Goal: Task Accomplishment & Management: Manage account settings

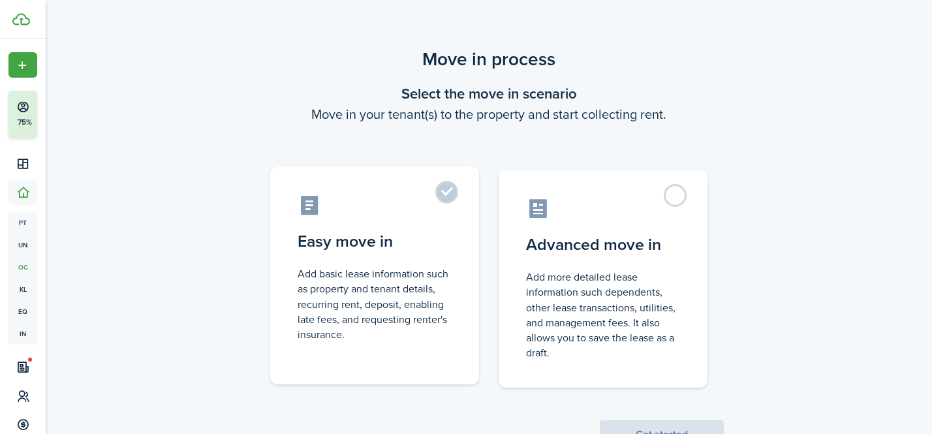
click at [449, 198] on label "Easy move in Add basic lease information such as property and tenant details, r…" at bounding box center [374, 275] width 209 height 218
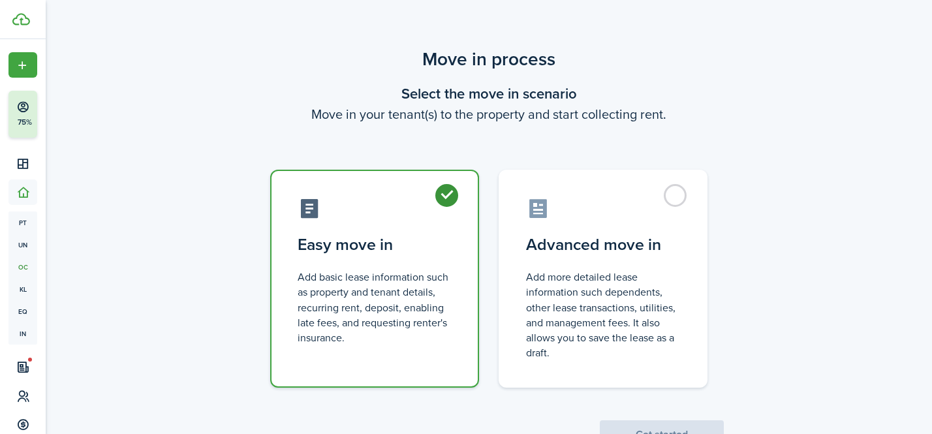
radio input "true"
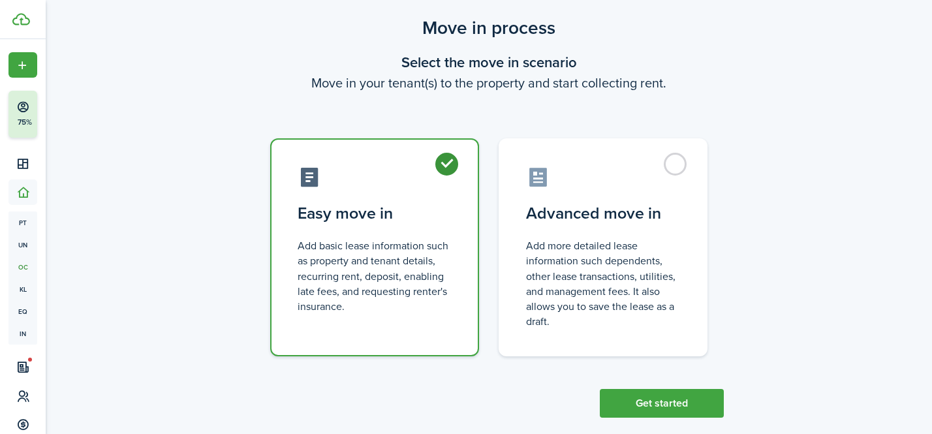
scroll to position [51, 0]
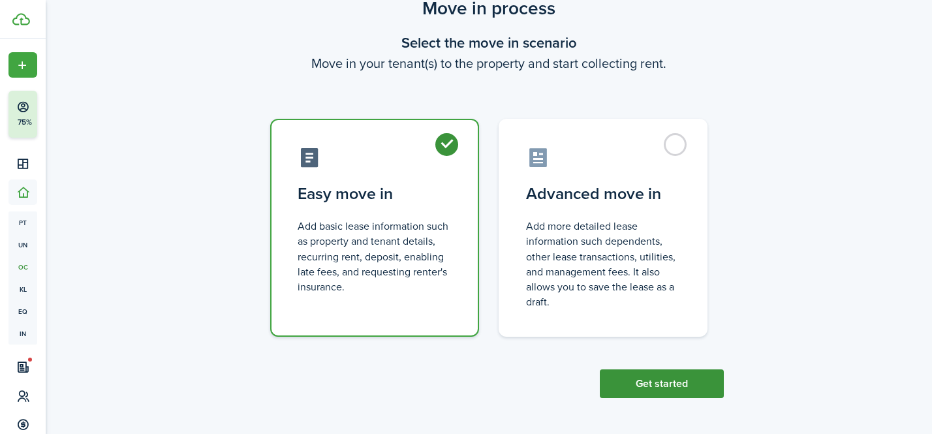
click at [659, 386] on button "Get started" at bounding box center [662, 383] width 124 height 29
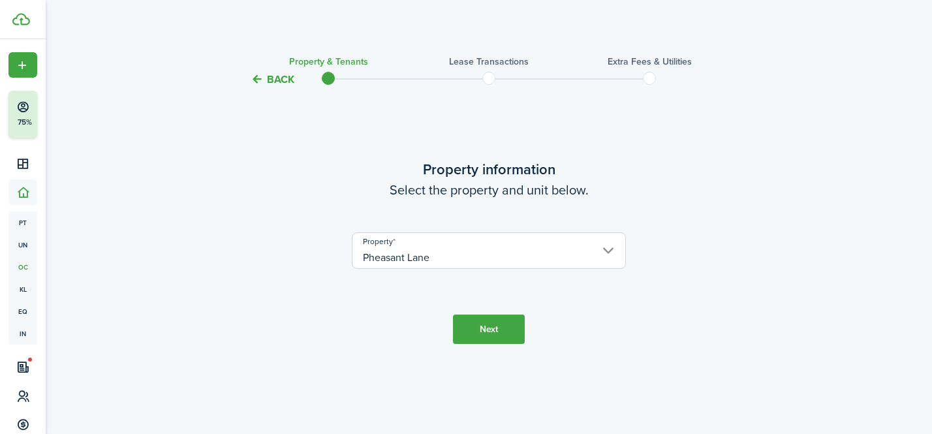
click at [499, 324] on button "Next" at bounding box center [489, 329] width 72 height 29
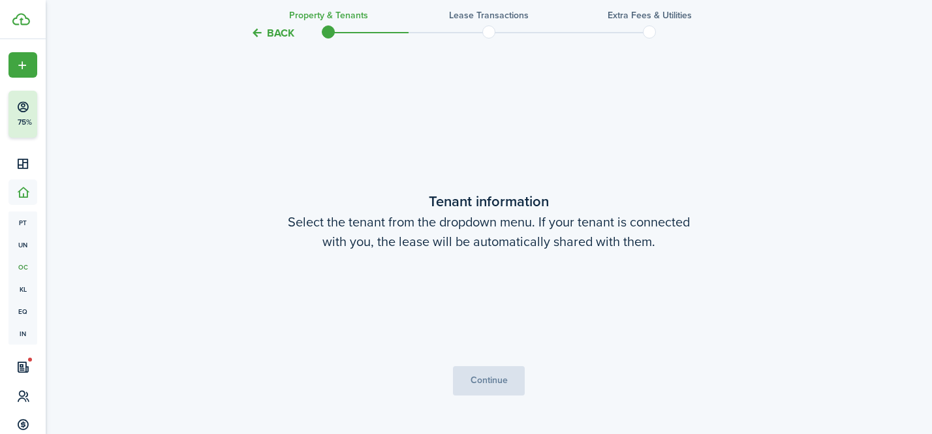
scroll to position [347, 0]
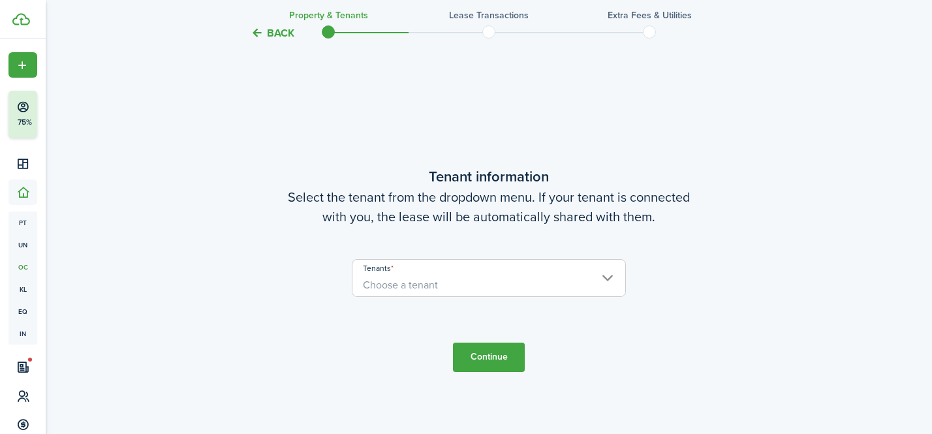
click at [469, 285] on span "Choose a tenant" at bounding box center [488, 285] width 273 height 22
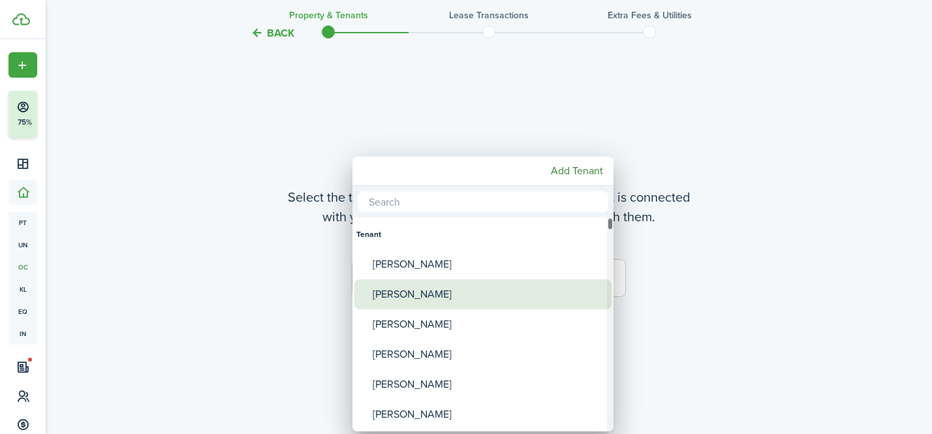
click at [461, 283] on div "[PERSON_NAME]" at bounding box center [488, 294] width 231 height 30
type input "[PERSON_NAME]"
click at [505, 302] on div "[PERSON_NAME]" at bounding box center [488, 294] width 231 height 30
click at [523, 285] on div "[PERSON_NAME]" at bounding box center [488, 294] width 231 height 30
type input "[PERSON_NAME]"
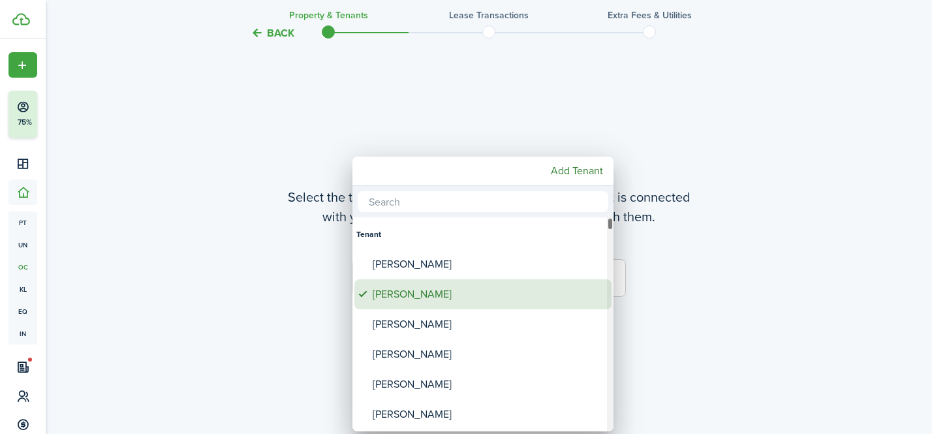
click at [506, 307] on div "[PERSON_NAME]" at bounding box center [488, 294] width 231 height 30
click at [504, 296] on div "[PERSON_NAME]" at bounding box center [488, 294] width 231 height 30
type input "[PERSON_NAME]"
click at [394, 305] on div "[PERSON_NAME]" at bounding box center [488, 294] width 231 height 30
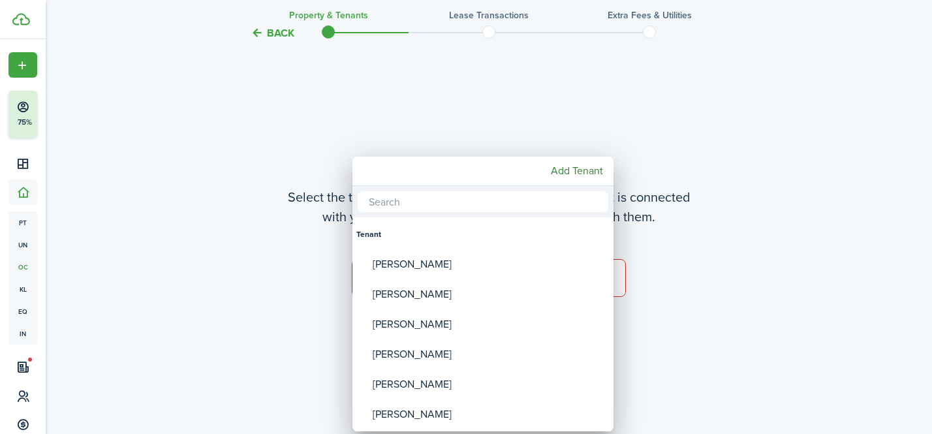
click at [283, 303] on div at bounding box center [466, 217] width 1141 height 643
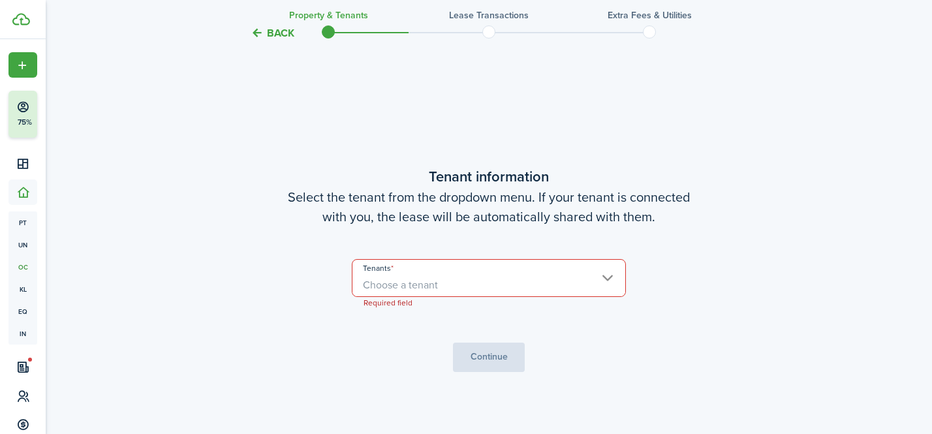
click at [396, 274] on span "Choose a tenant" at bounding box center [488, 285] width 273 height 22
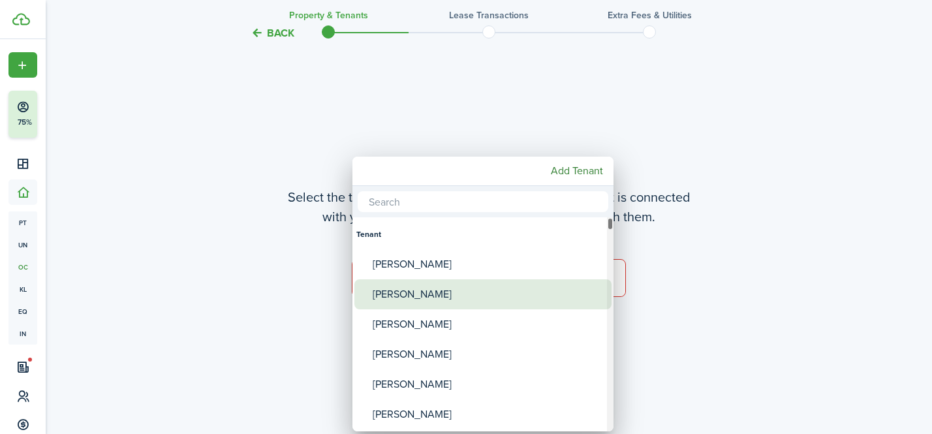
click at [398, 292] on div "[PERSON_NAME]" at bounding box center [488, 294] width 231 height 30
type input "[PERSON_NAME]"
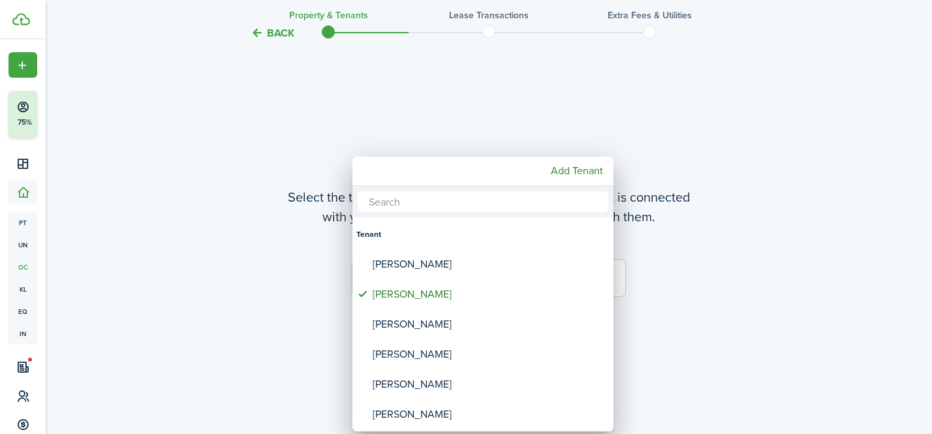
click at [645, 300] on div at bounding box center [466, 217] width 1141 height 643
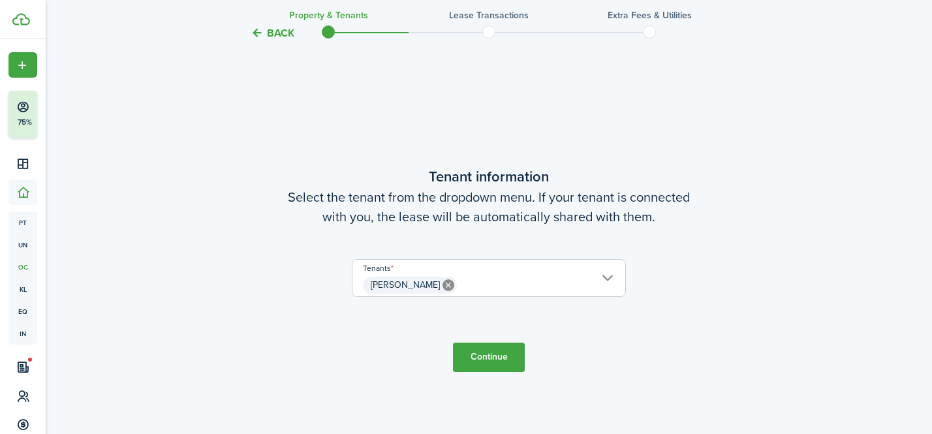
click at [502, 361] on button "Continue" at bounding box center [489, 357] width 72 height 29
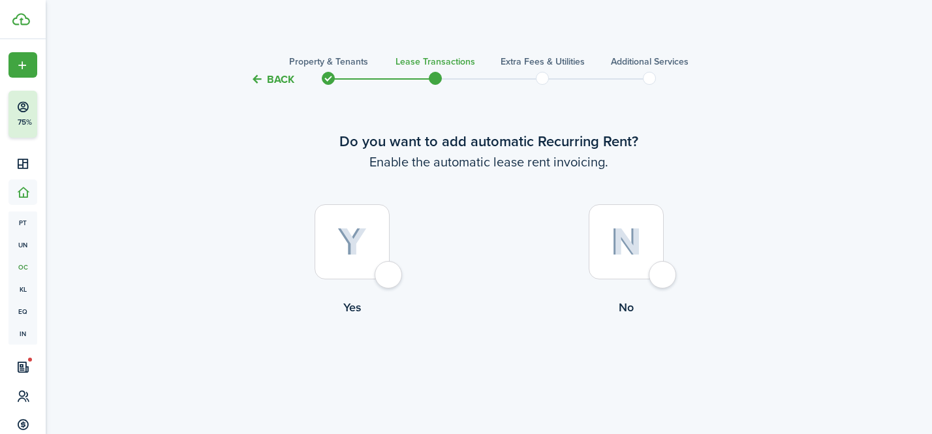
click at [651, 279] on div at bounding box center [626, 241] width 75 height 75
radio input "true"
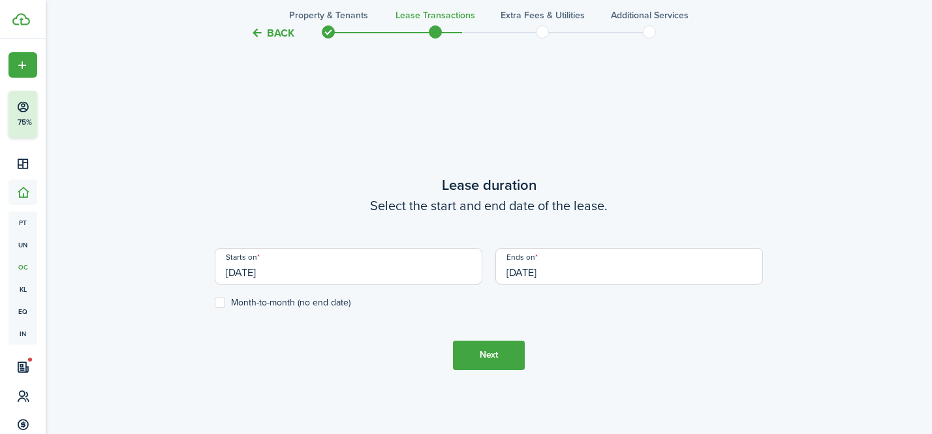
scroll to position [359, 0]
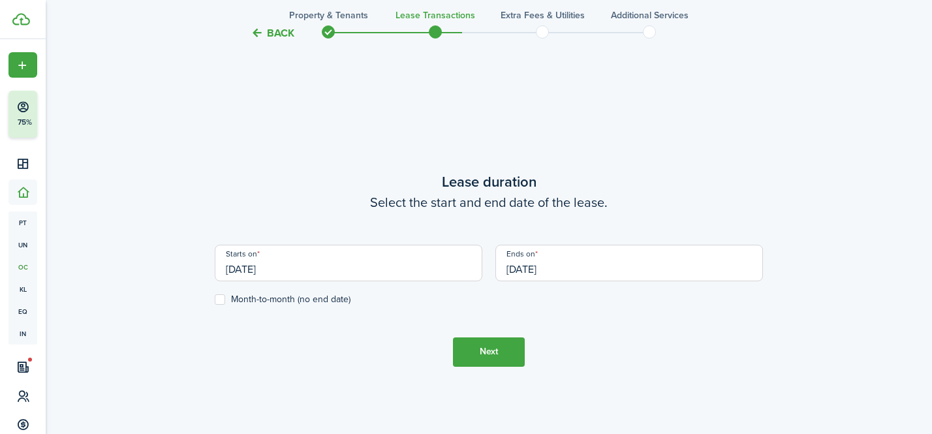
click at [305, 269] on input "[DATE]" at bounding box center [349, 263] width 268 height 37
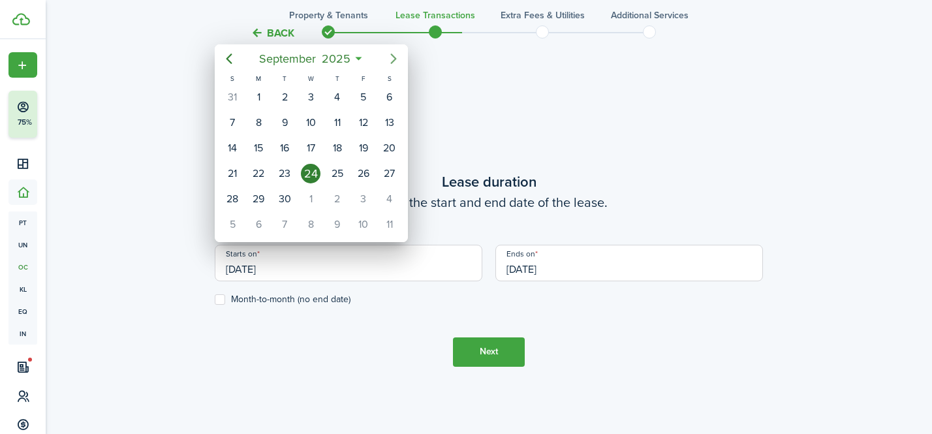
click at [392, 57] on icon "Next page" at bounding box center [394, 59] width 16 height 16
click at [311, 93] on div "1" at bounding box center [311, 97] width 20 height 20
type input "[DATE]"
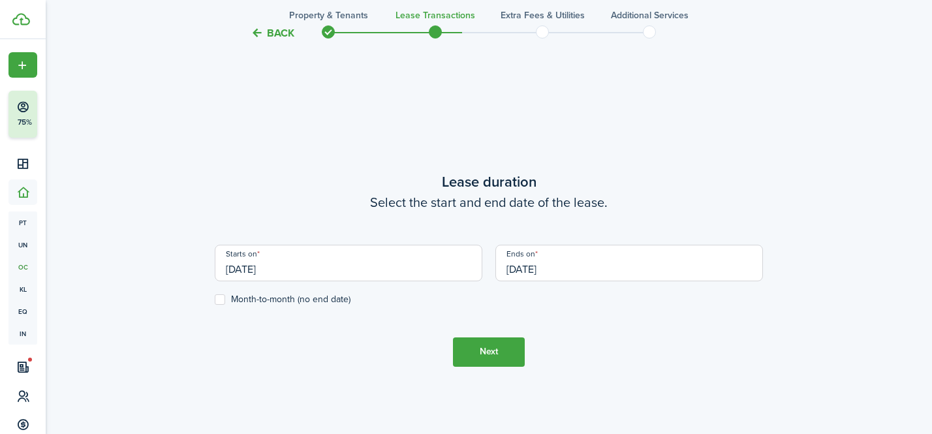
click at [527, 265] on input "[DATE]" at bounding box center [629, 263] width 268 height 37
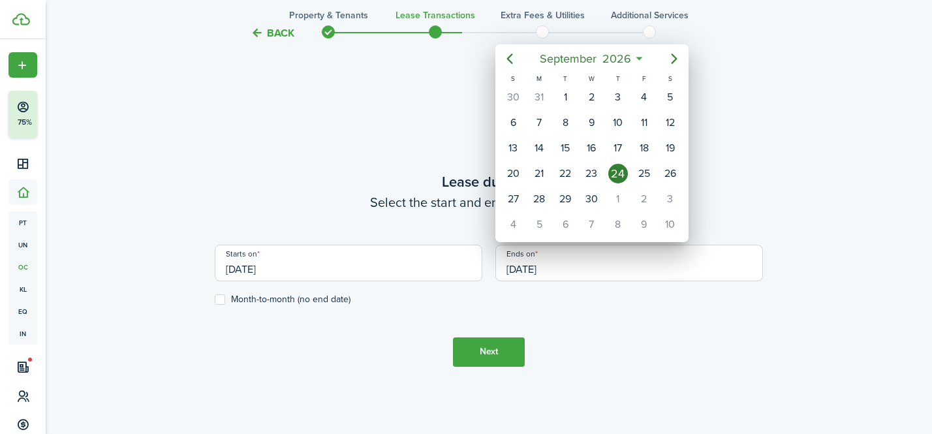
click at [640, 57] on icon at bounding box center [639, 58] width 14 height 13
click at [600, 198] on div "30" at bounding box center [592, 199] width 20 height 20
type input "[DATE]"
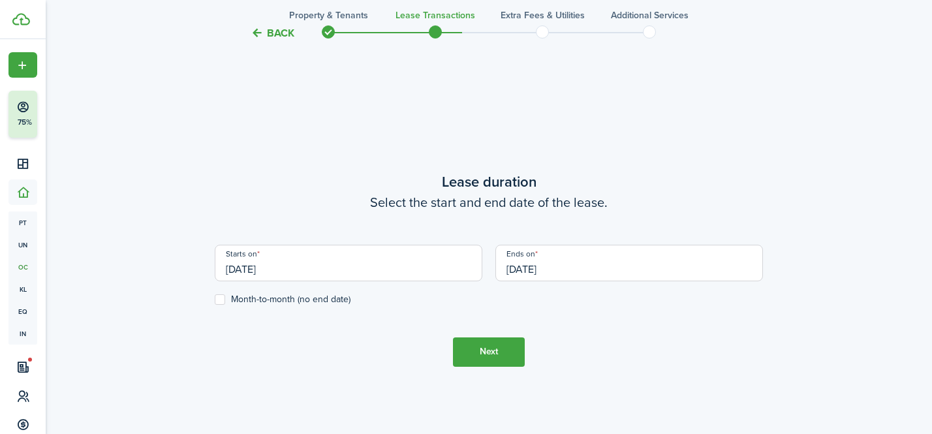
click at [490, 358] on button "Next" at bounding box center [489, 351] width 72 height 29
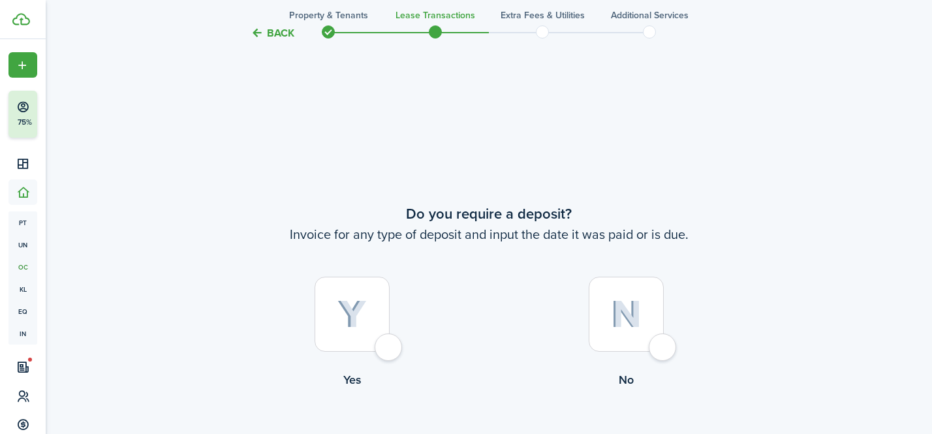
scroll to position [793, 0]
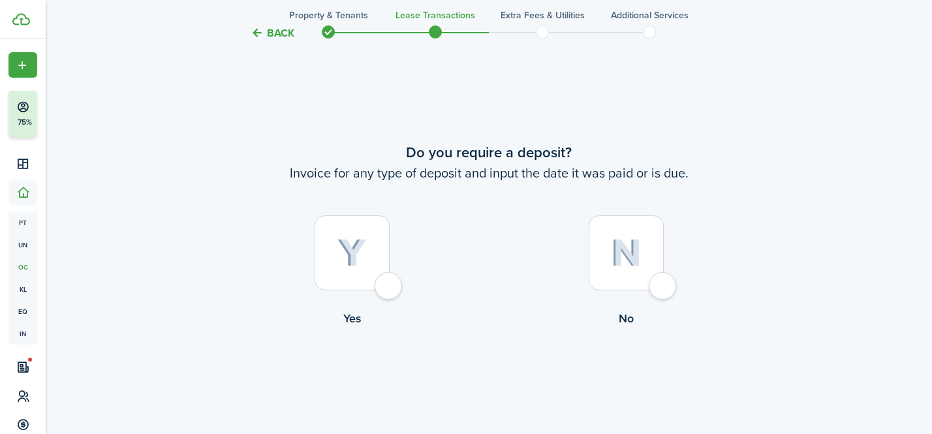
click at [388, 290] on div at bounding box center [352, 252] width 75 height 75
radio input "true"
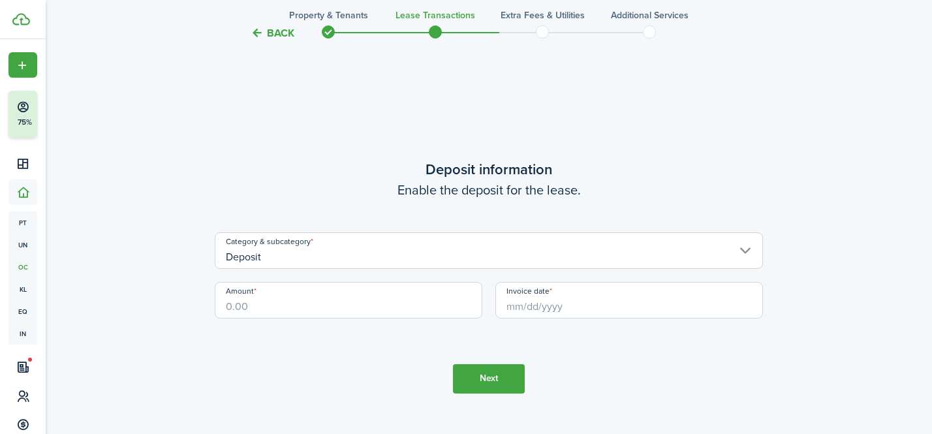
scroll to position [1227, 0]
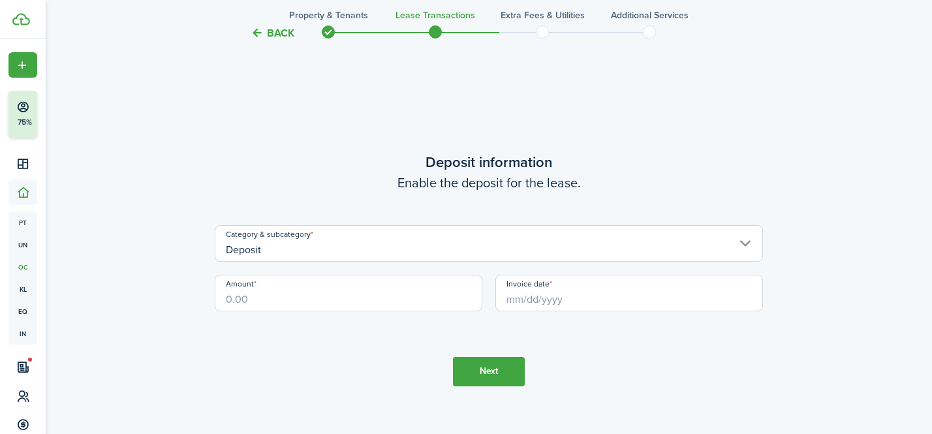
click at [371, 281] on input "Amount" at bounding box center [349, 293] width 268 height 37
click at [560, 284] on input "Invoice date" at bounding box center [629, 293] width 268 height 37
type input "$2,900.00"
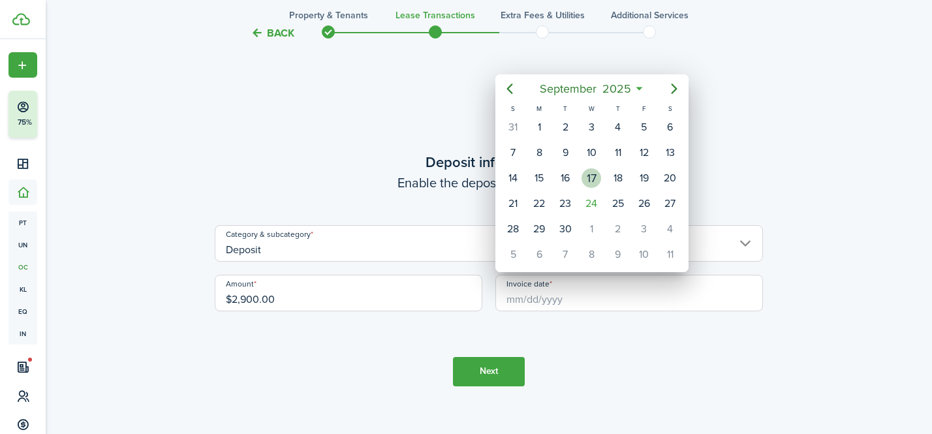
click at [595, 183] on div "17" at bounding box center [592, 178] width 20 height 20
type input "[DATE]"
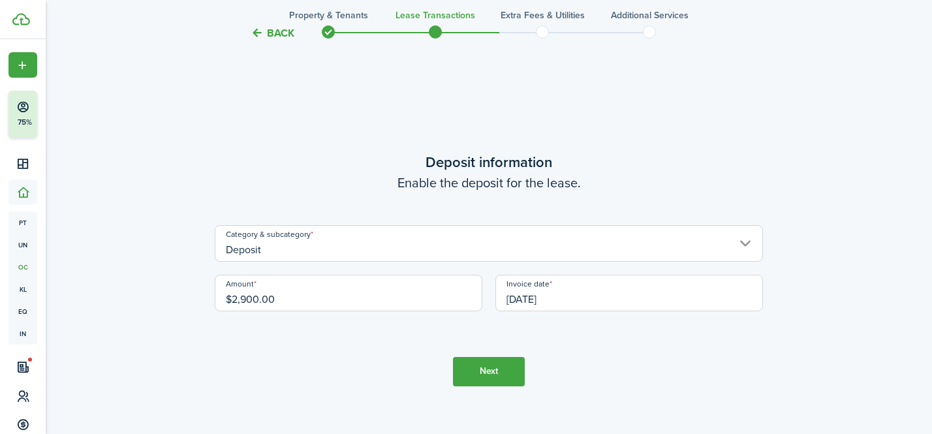
click at [505, 371] on button "Next" at bounding box center [489, 371] width 72 height 29
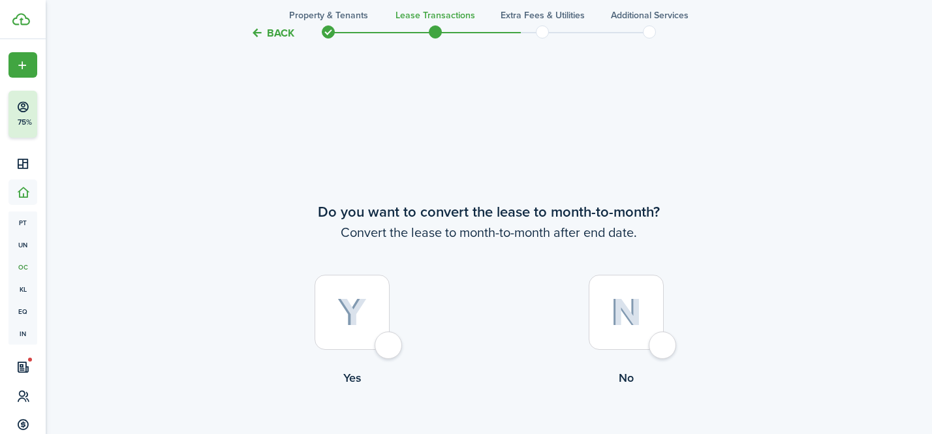
scroll to position [1661, 0]
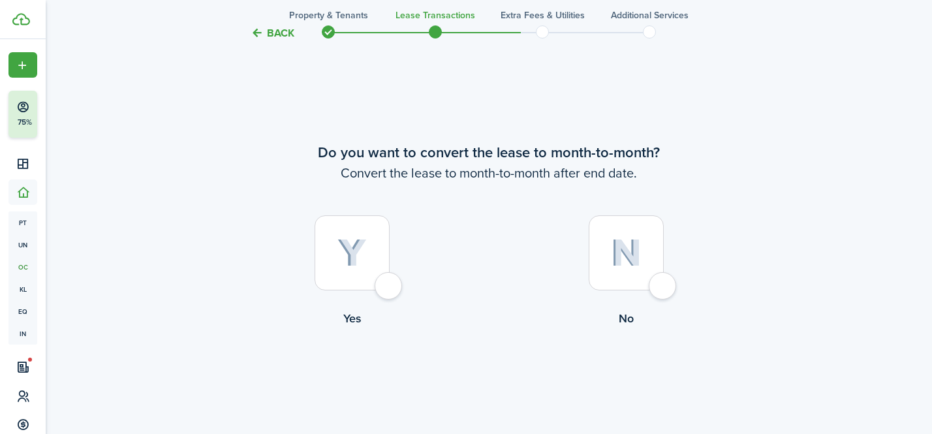
click at [660, 290] on div at bounding box center [626, 252] width 75 height 75
radio input "true"
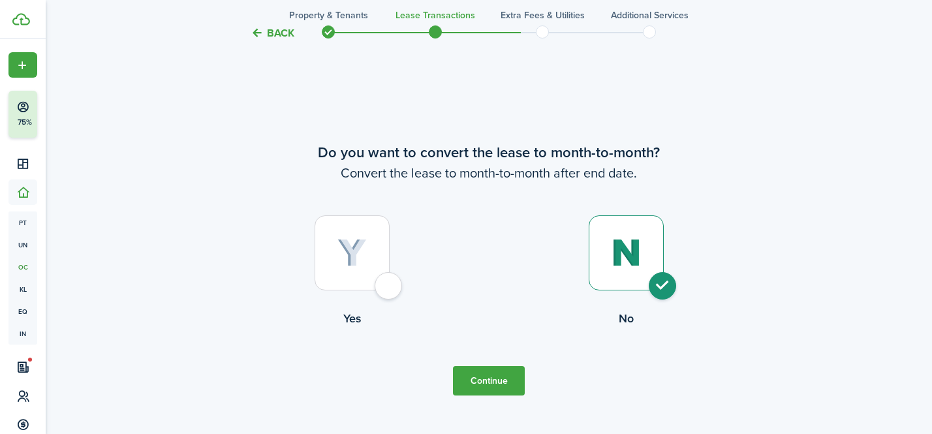
click at [484, 393] on button "Continue" at bounding box center [489, 380] width 72 height 29
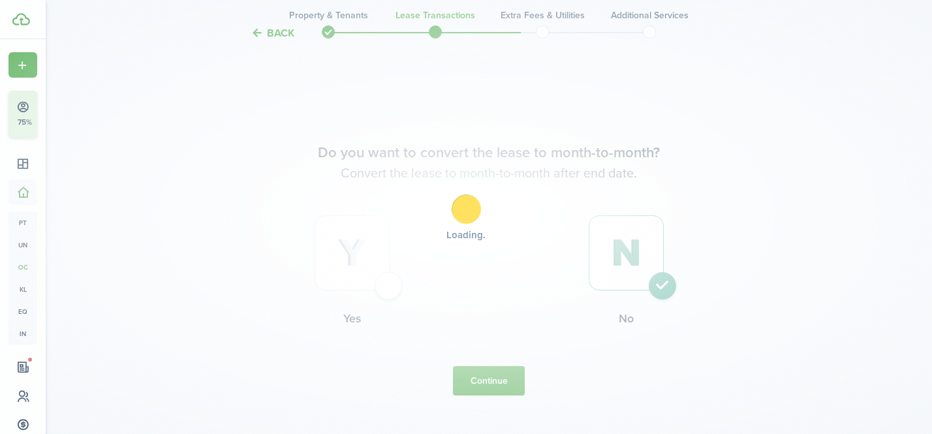
click at [488, 375] on div "Loading" at bounding box center [466, 217] width 932 height 434
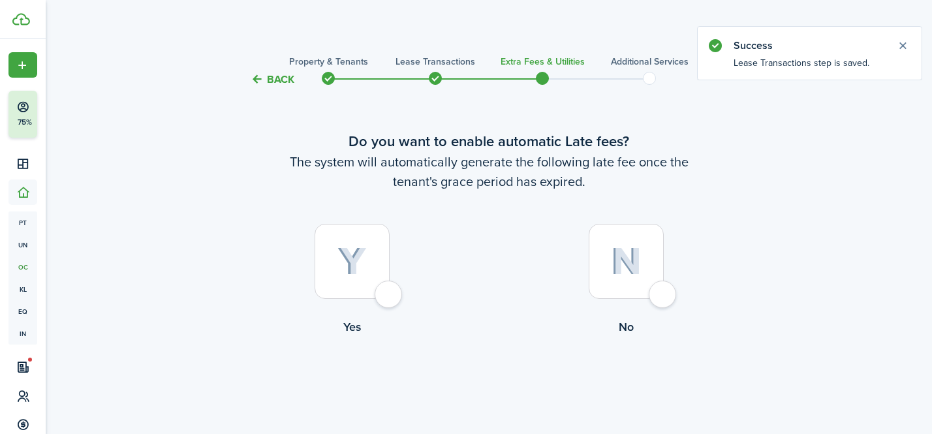
click at [664, 286] on div at bounding box center [626, 261] width 75 height 75
radio input "true"
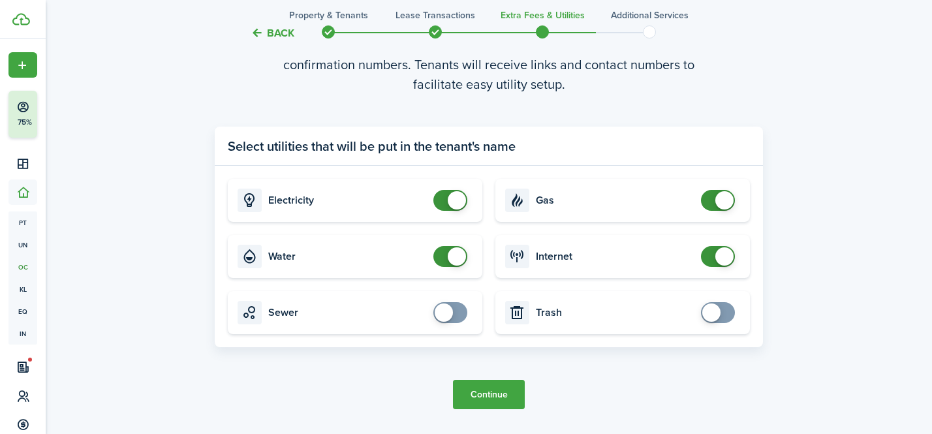
scroll to position [480, 0]
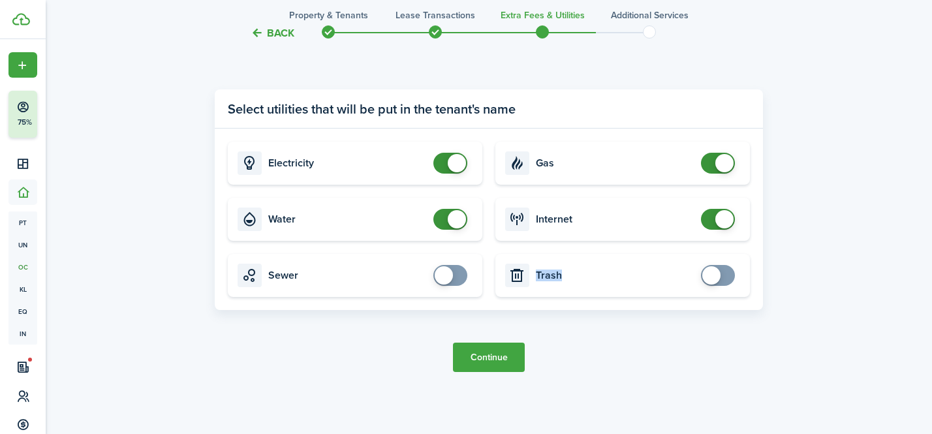
drag, startPoint x: 468, startPoint y: 377, endPoint x: 694, endPoint y: 294, distance: 240.5
click at [693, 294] on tc-wizard-step "Utility providers settings Tenants will set up services on their own and provid…" at bounding box center [489, 174] width 548 height 448
checkbox input "true"
click at [712, 274] on span at bounding box center [711, 275] width 18 height 18
checkbox input "true"
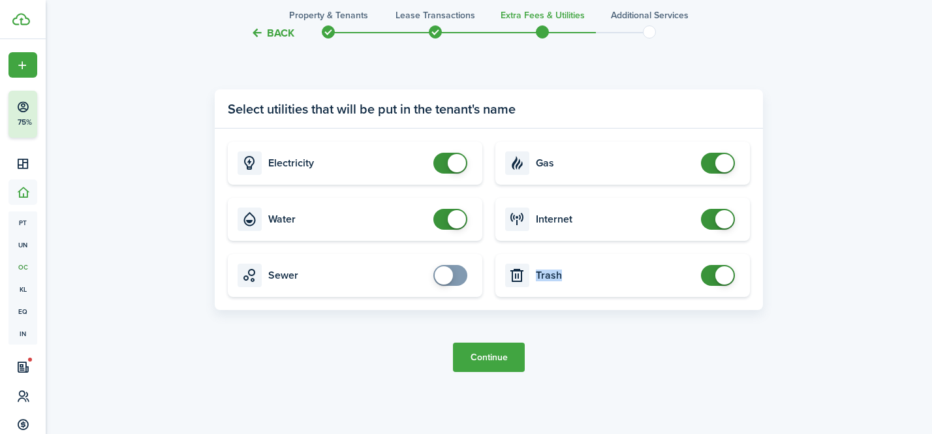
click at [449, 270] on span at bounding box center [444, 275] width 18 height 18
click at [486, 360] on button "Continue" at bounding box center [489, 357] width 72 height 29
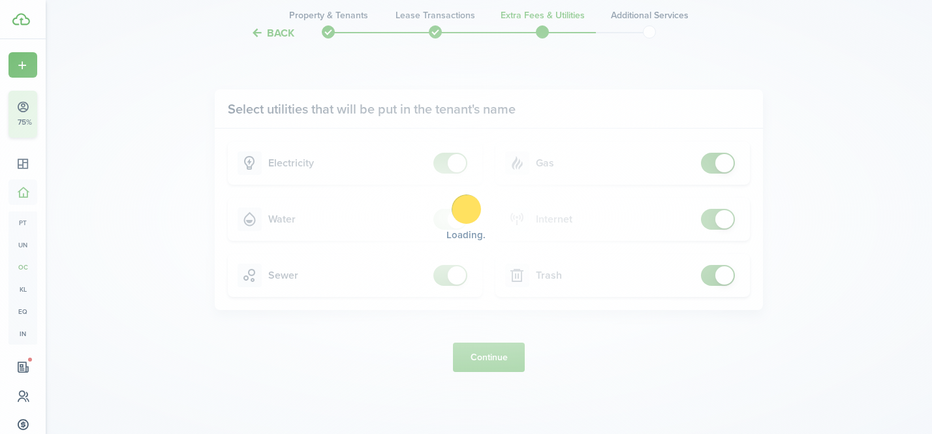
scroll to position [0, 0]
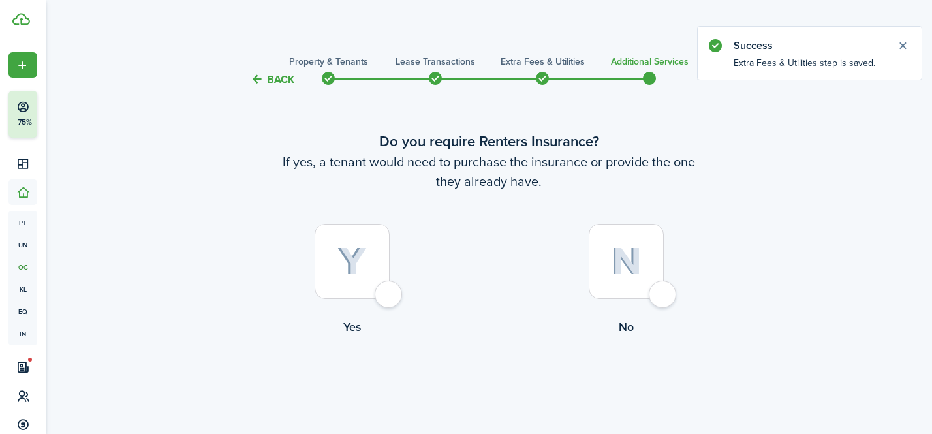
click at [386, 290] on div at bounding box center [352, 261] width 75 height 75
radio input "true"
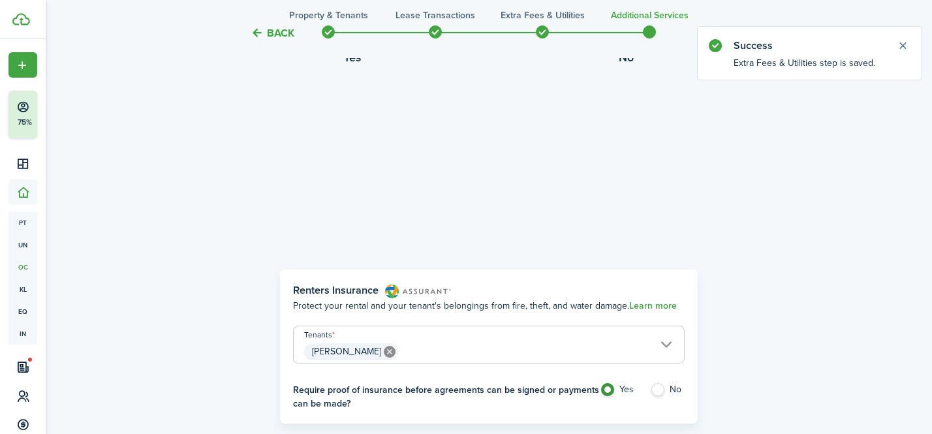
scroll to position [379, 0]
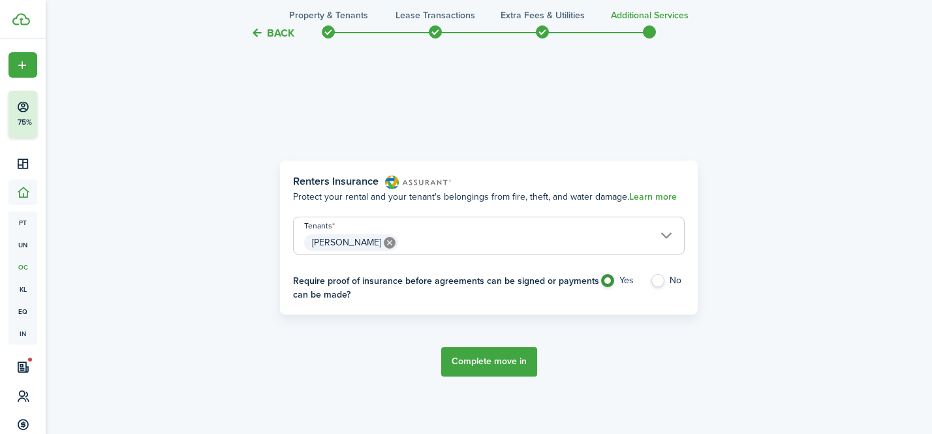
click at [450, 358] on button "Complete move in" at bounding box center [489, 361] width 96 height 29
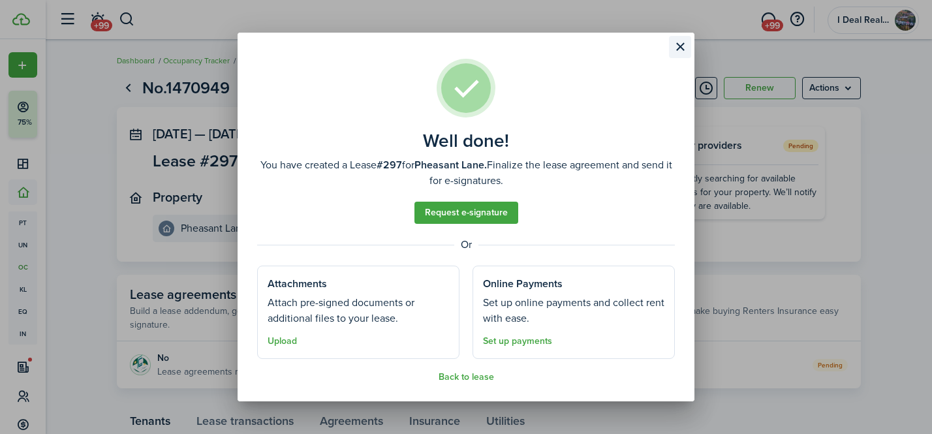
click at [678, 42] on button "Close modal" at bounding box center [680, 47] width 22 height 22
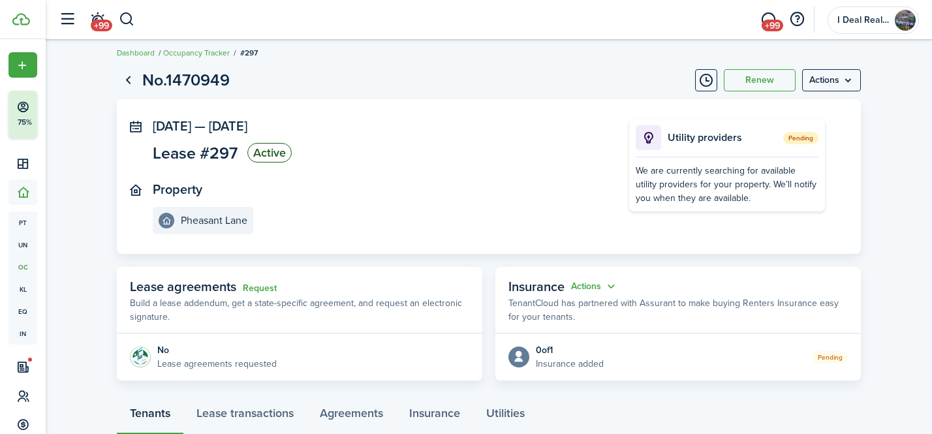
scroll to position [9, 0]
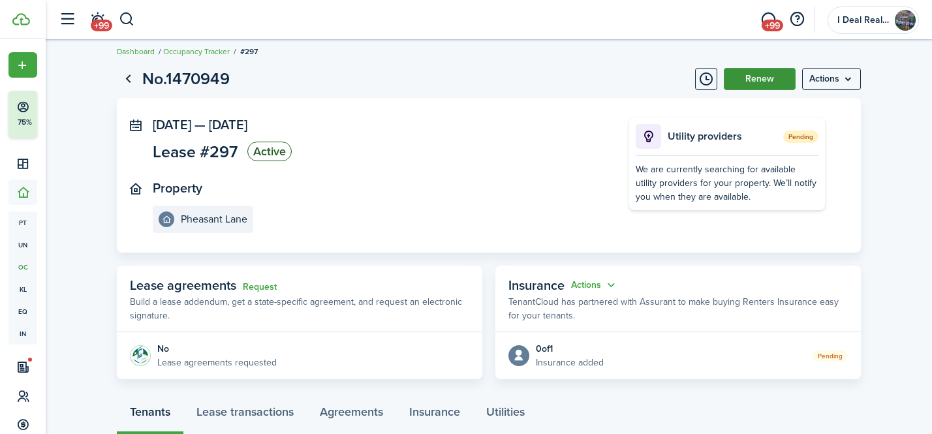
click at [746, 74] on button "Renew" at bounding box center [760, 79] width 72 height 22
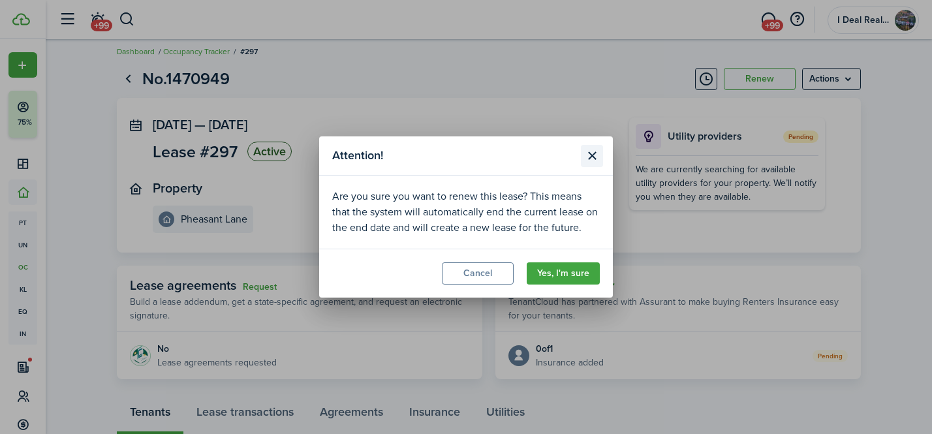
click at [591, 151] on button "Close modal" at bounding box center [592, 156] width 22 height 22
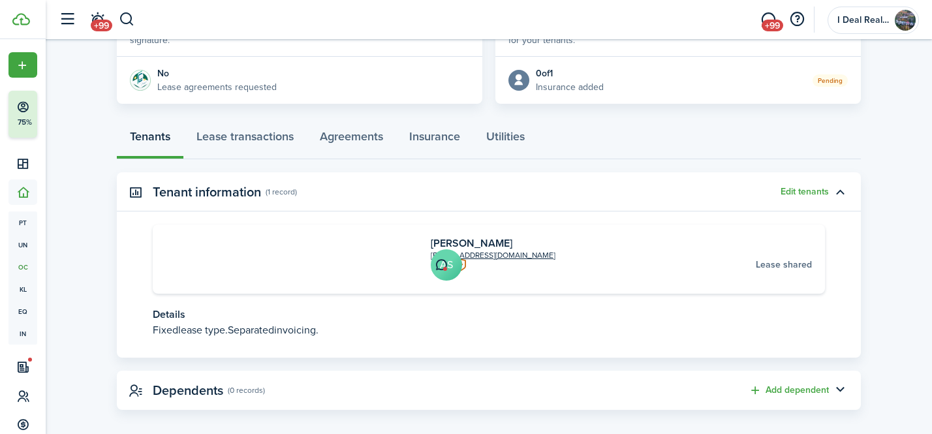
scroll to position [0, 0]
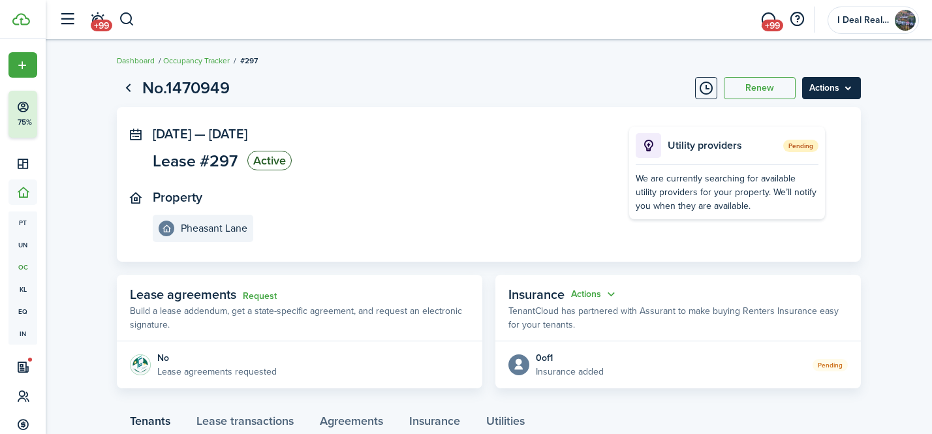
click at [816, 98] on menu-btn "Actions" at bounding box center [831, 88] width 59 height 22
click at [518, 112] on panel-main-body "[DATE] — [DATE] Lease #297 Active Property Pheasant Lane Utility providers Pend…" at bounding box center [489, 184] width 744 height 155
click at [127, 93] on link "Go back" at bounding box center [128, 88] width 22 height 22
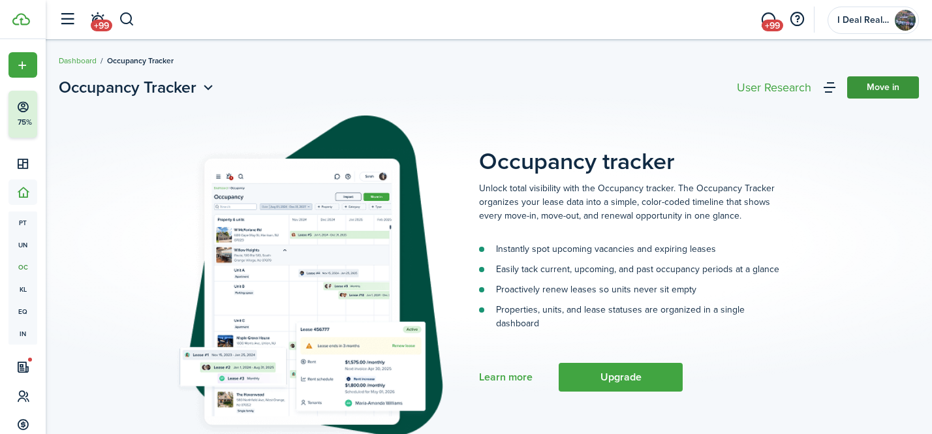
click at [878, 90] on link "Move in" at bounding box center [883, 87] width 72 height 22
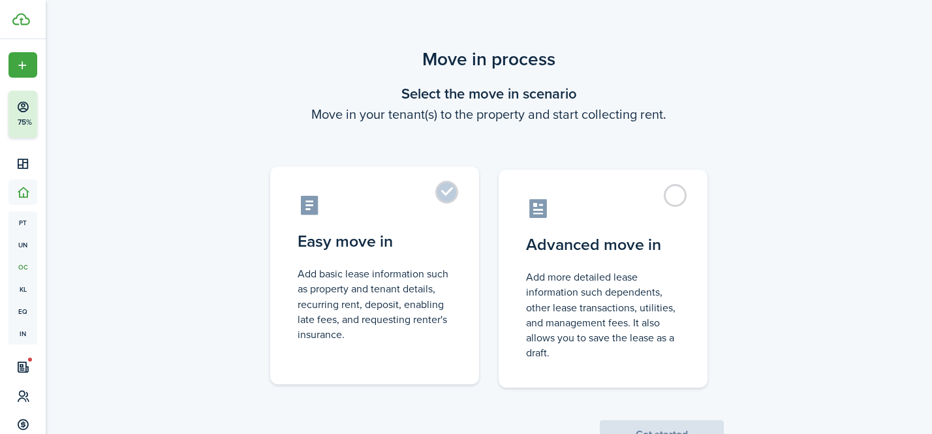
click at [445, 192] on label "Easy move in Add basic lease information such as property and tenant details, r…" at bounding box center [374, 275] width 209 height 218
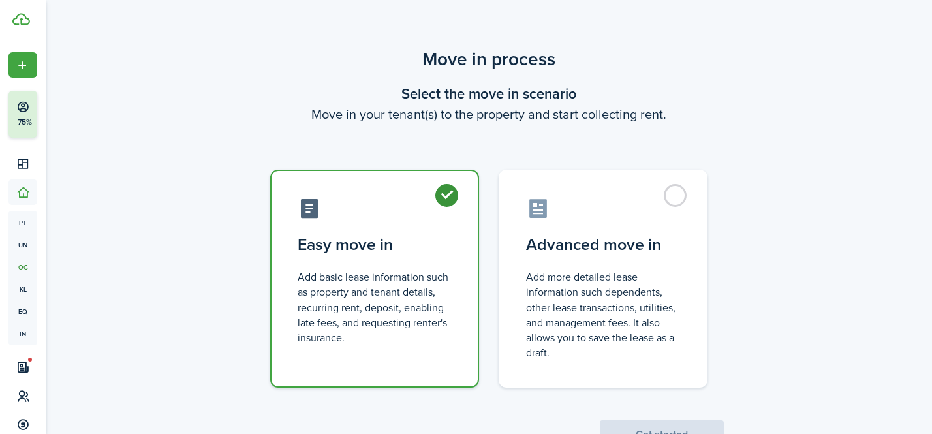
radio input "true"
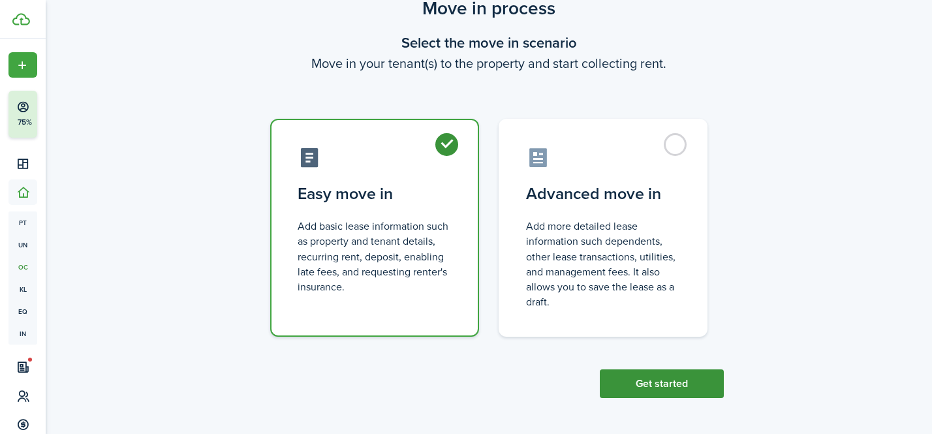
click at [653, 383] on button "Get started" at bounding box center [662, 383] width 124 height 29
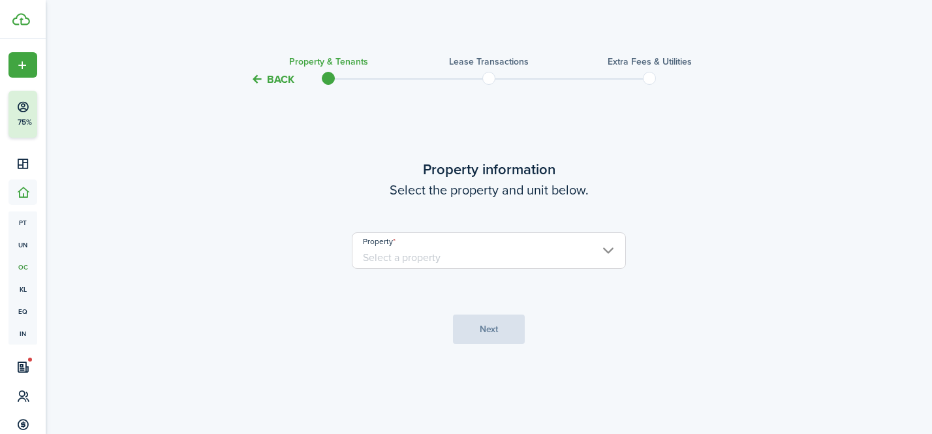
click at [476, 257] on input "Property" at bounding box center [489, 250] width 274 height 37
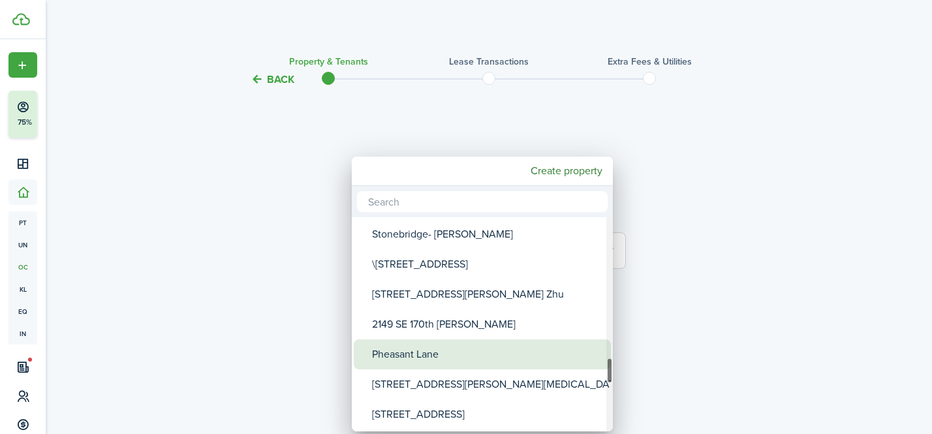
click at [448, 363] on div "Pheasant Lane" at bounding box center [487, 354] width 231 height 30
type input "Pheasant Lane"
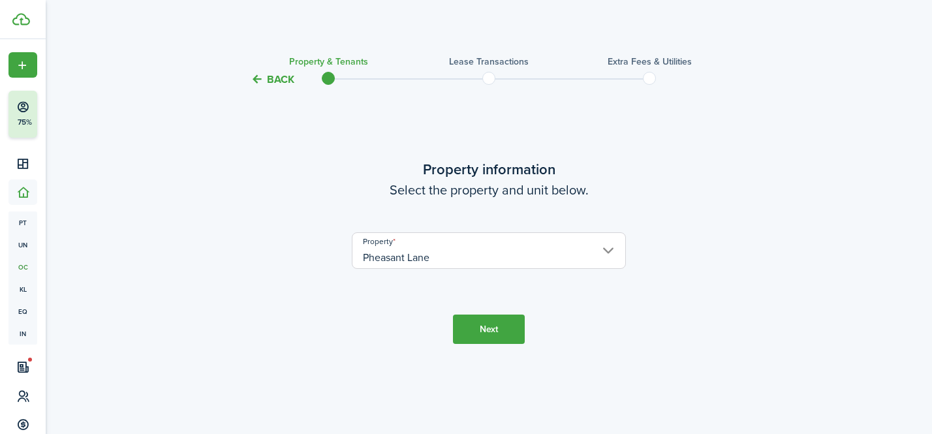
click at [478, 331] on button "Next" at bounding box center [489, 329] width 72 height 29
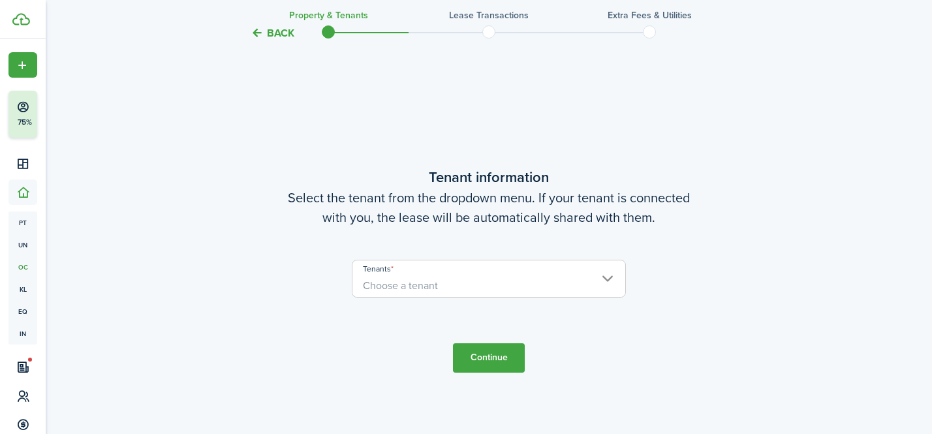
scroll to position [347, 0]
click at [480, 286] on span "Choose a tenant" at bounding box center [488, 285] width 273 height 22
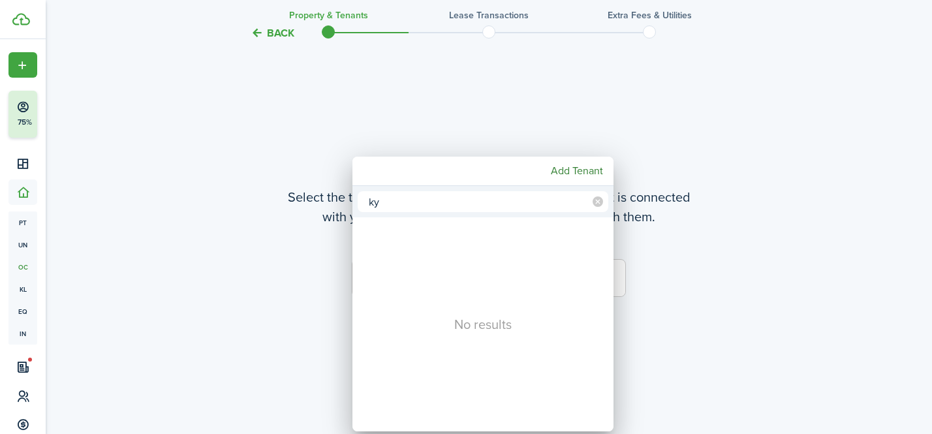
type input "k"
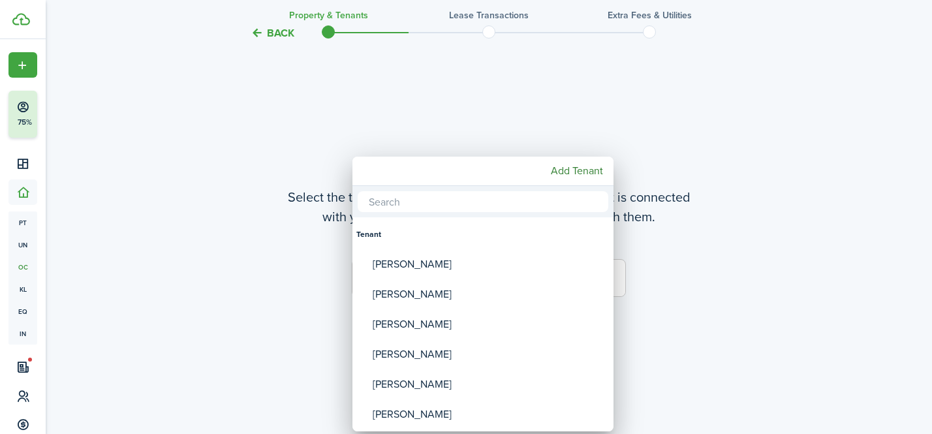
click at [709, 166] on div at bounding box center [466, 217] width 1141 height 643
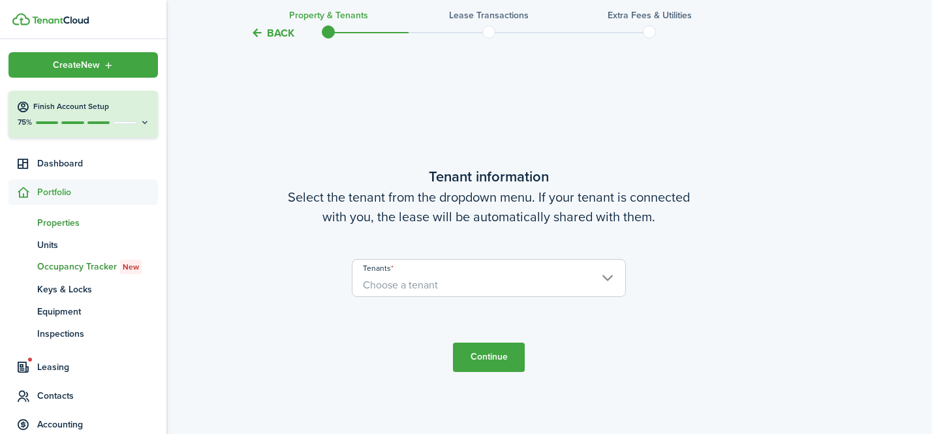
click at [47, 226] on span "Properties" at bounding box center [97, 223] width 121 height 14
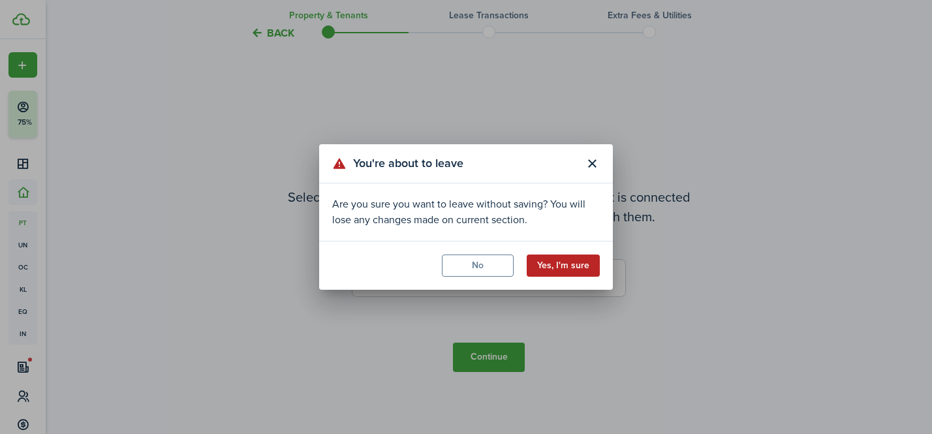
click at [557, 272] on button "Yes, I'm sure" at bounding box center [563, 266] width 73 height 22
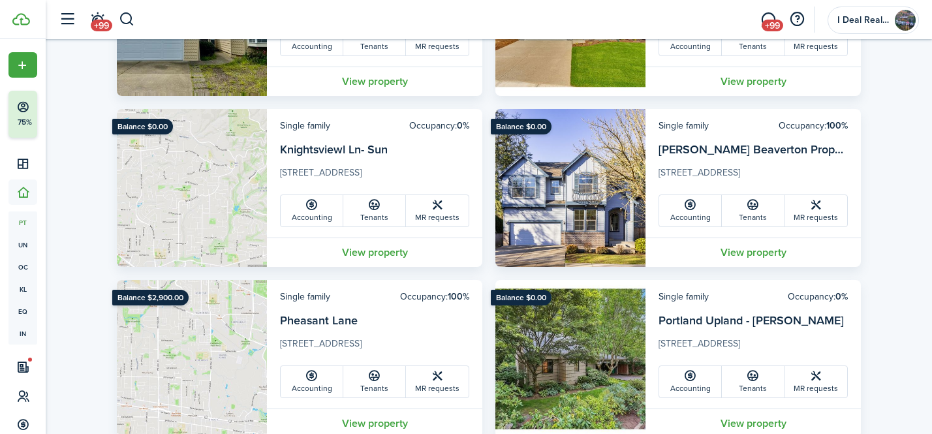
scroll to position [551, 0]
click at [360, 150] on link "Knightsviewl Ln- Sun" at bounding box center [334, 148] width 108 height 17
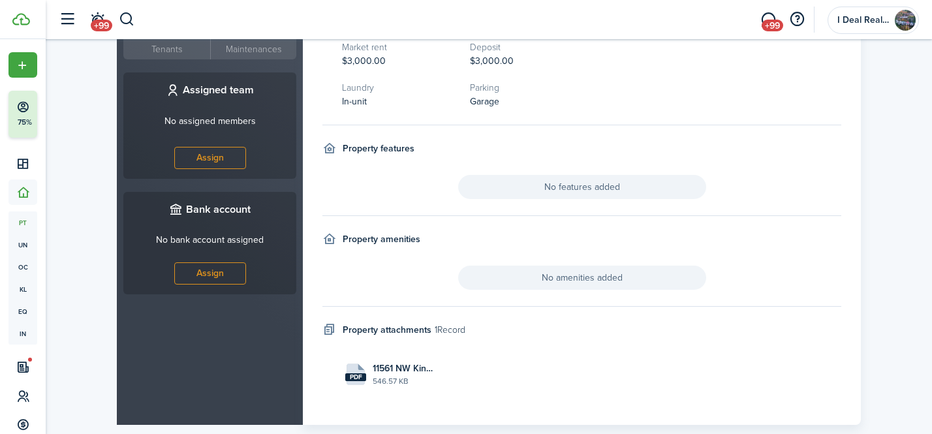
scroll to position [555, 0]
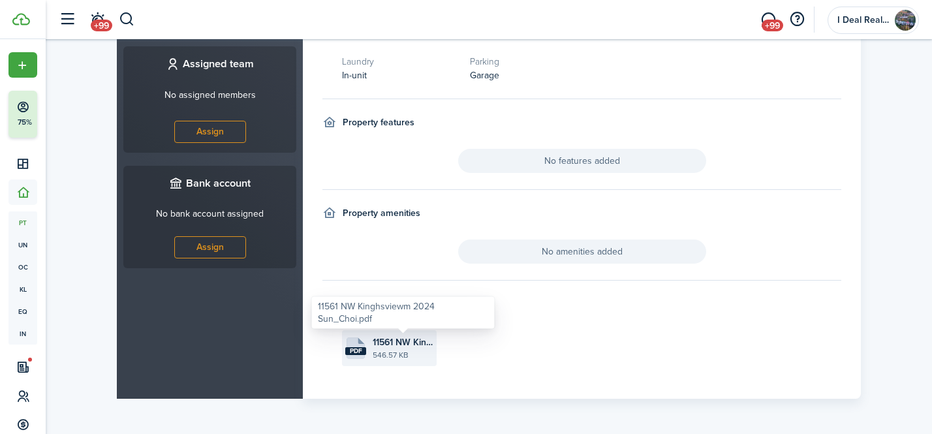
click at [380, 345] on span "11561 NW Kinghsviewm 2024 Sun_Choi.pdf" at bounding box center [403, 342] width 61 height 14
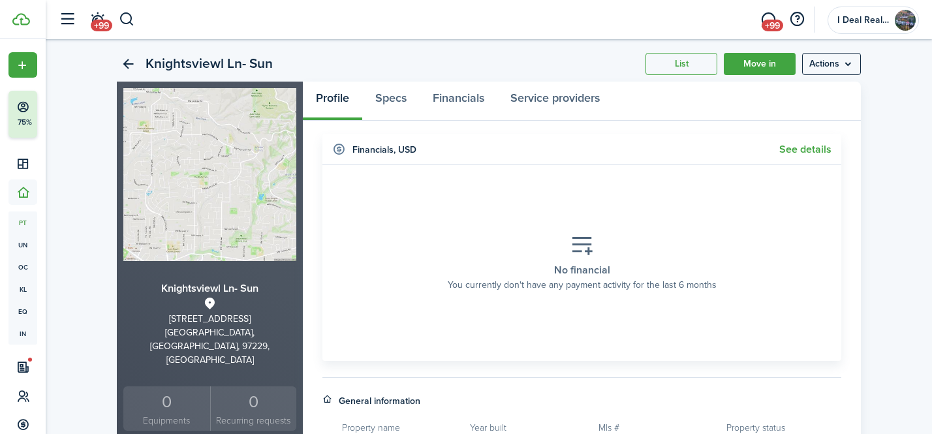
scroll to position [0, 0]
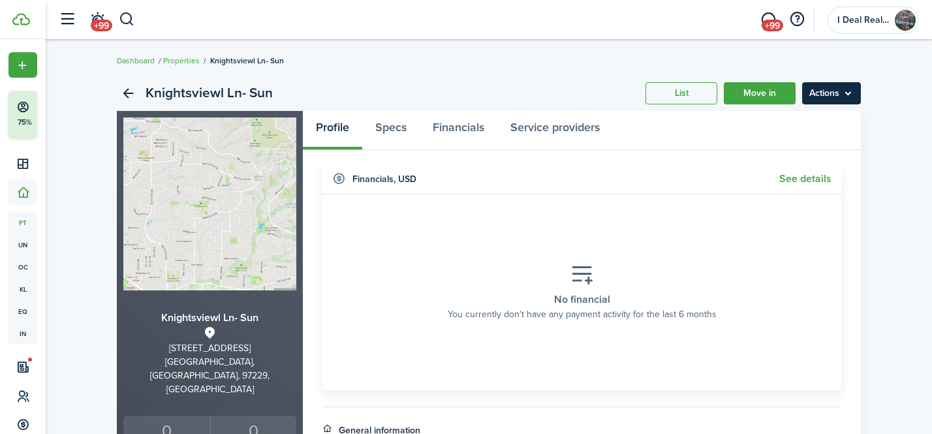
click at [826, 100] on menu-btn "Actions" at bounding box center [831, 93] width 59 height 22
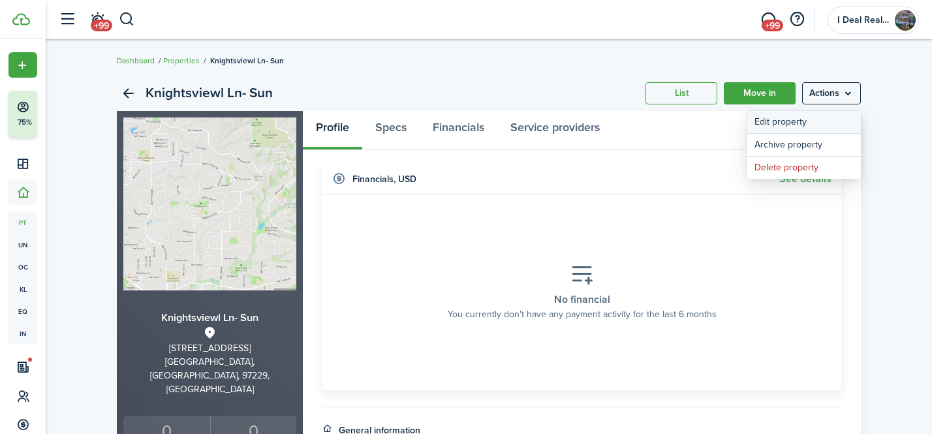
click at [799, 123] on link "Edit property" at bounding box center [804, 122] width 114 height 22
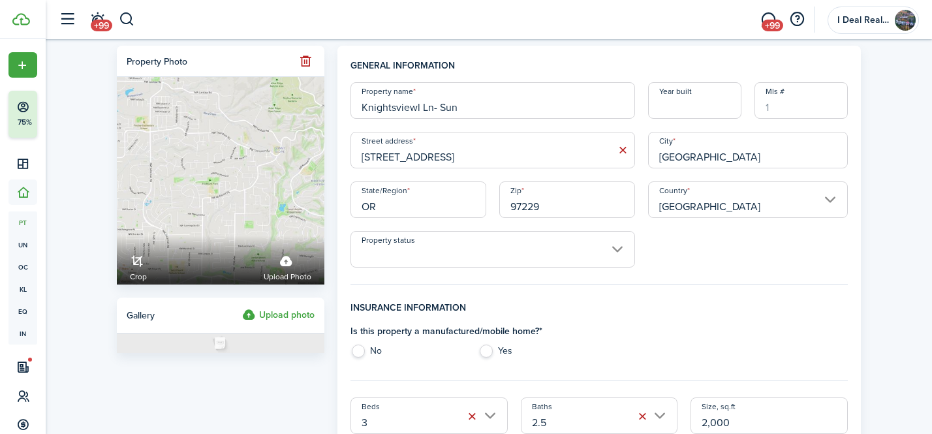
drag, startPoint x: 431, startPoint y: 110, endPoint x: 364, endPoint y: 108, distance: 67.9
click at [364, 108] on input "Knightsviewl Ln- Sun" at bounding box center [492, 100] width 285 height 37
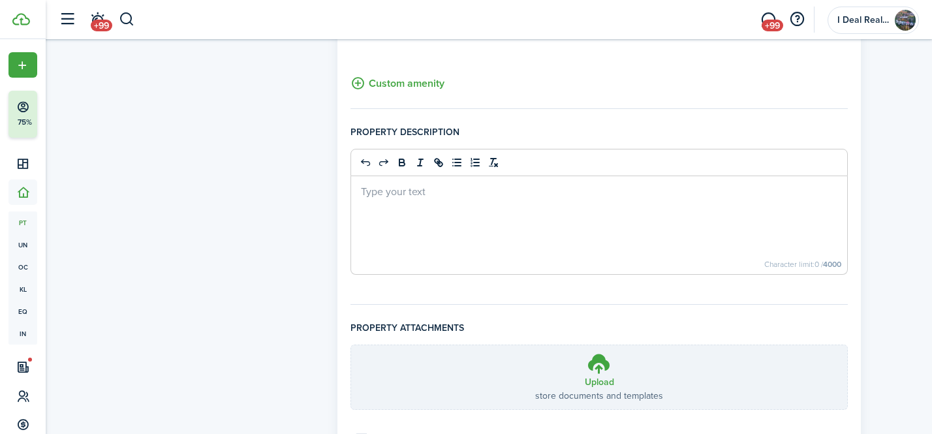
scroll to position [979, 0]
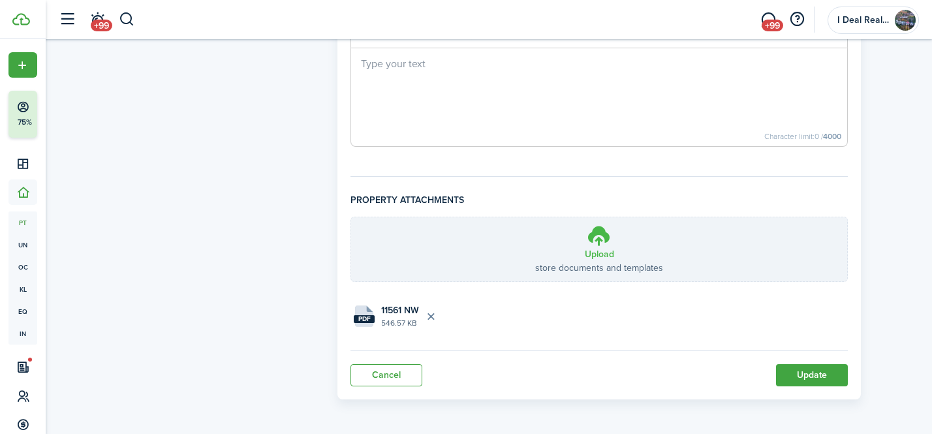
click at [593, 251] on h3 "Upload" at bounding box center [599, 254] width 29 height 14
click at [351, 217] on input "Upload store documents and templates Choose file" at bounding box center [351, 217] width 0 height 0
click at [573, 244] on label "Upload store documents and templates Choose file" at bounding box center [599, 249] width 496 height 64
click at [351, 217] on input "Upload store documents and templates Choose file" at bounding box center [351, 217] width 0 height 0
click at [620, 250] on label "Upload store documents and templates Choose file" at bounding box center [599, 249] width 496 height 64
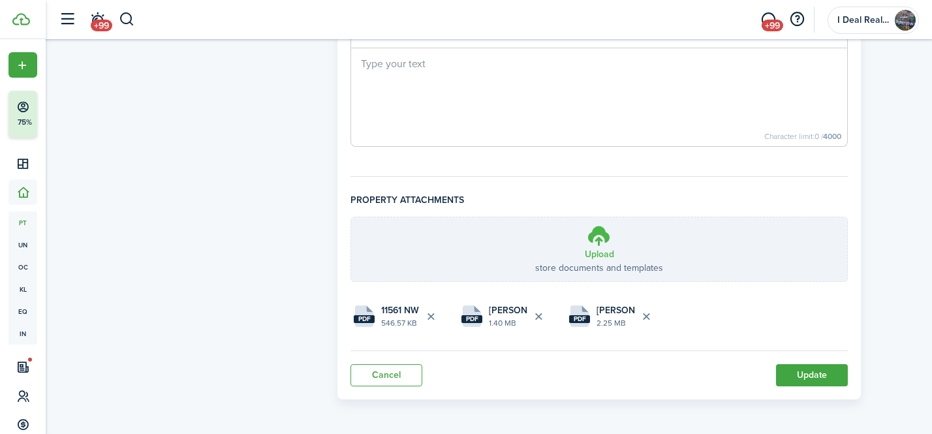
click at [351, 217] on input "Upload store documents and templates Choose file" at bounding box center [351, 217] width 0 height 0
click at [810, 379] on button "Update" at bounding box center [812, 375] width 72 height 22
click at [702, 309] on file "pdf Lease Agreement-NW Knightsview Ln (1).pdf 542.53 KB" at bounding box center [721, 316] width 95 height 36
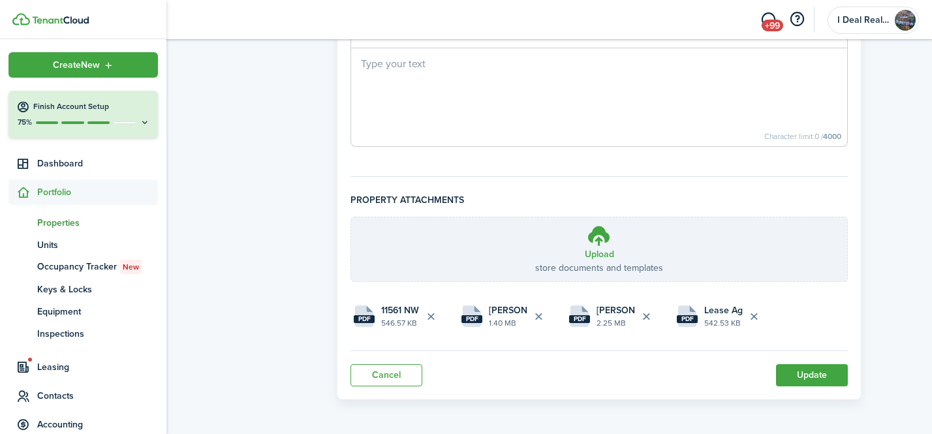
click at [54, 228] on span "Properties" at bounding box center [97, 223] width 121 height 14
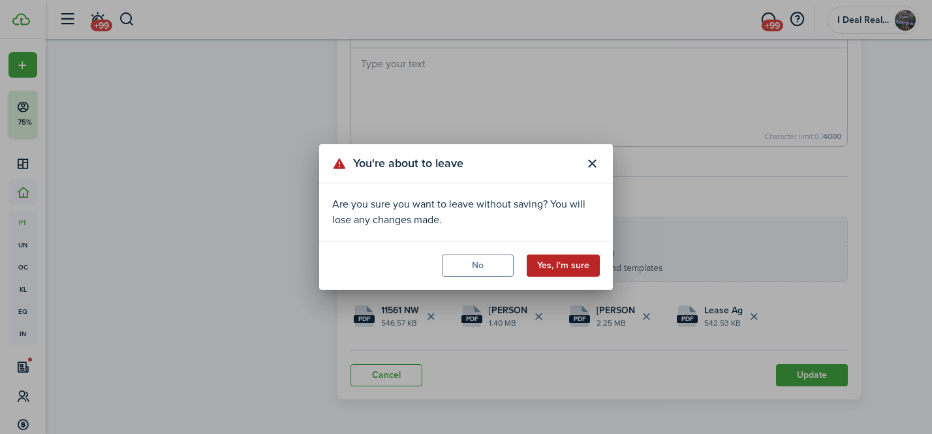
click at [551, 262] on button "Yes, I'm sure" at bounding box center [563, 266] width 73 height 22
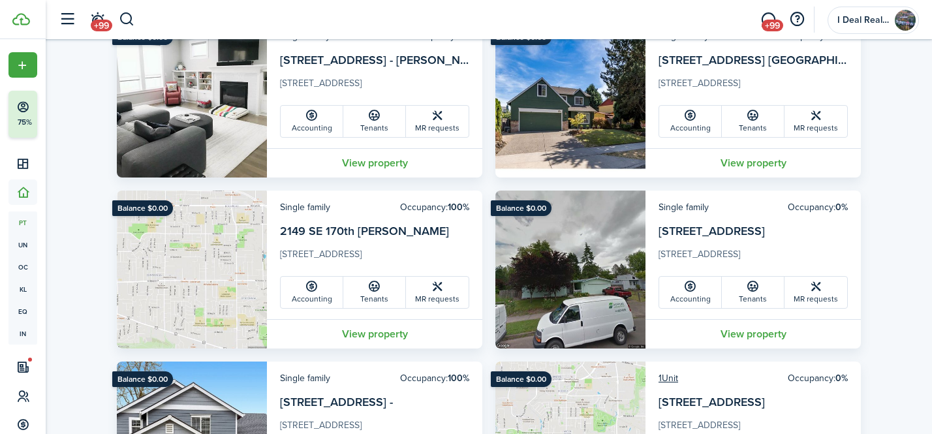
scroll to position [2521, 0]
click at [764, 236] on link "[STREET_ADDRESS]" at bounding box center [712, 230] width 106 height 17
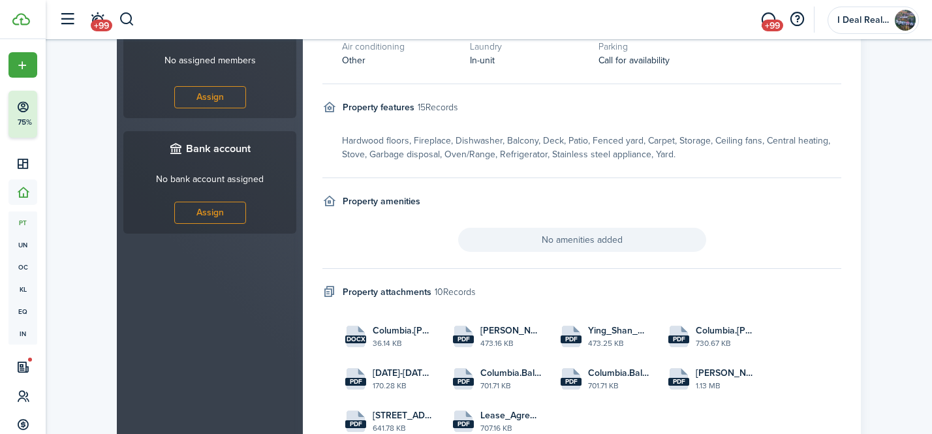
scroll to position [644, 0]
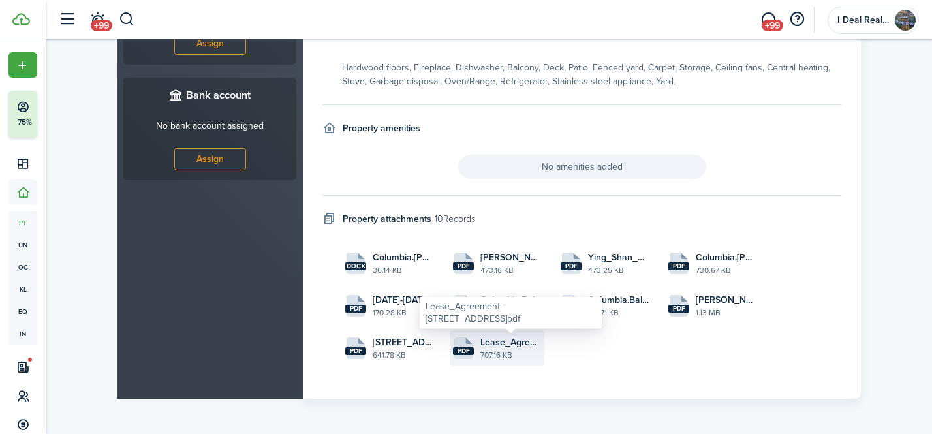
click at [508, 347] on span "Lease_Agreement-[STREET_ADDRESS]pdf" at bounding box center [510, 342] width 61 height 14
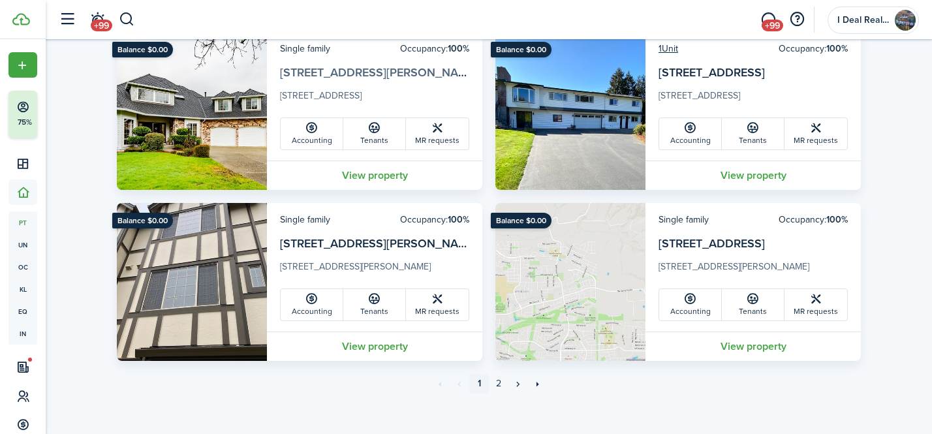
scroll to position [4050, 0]
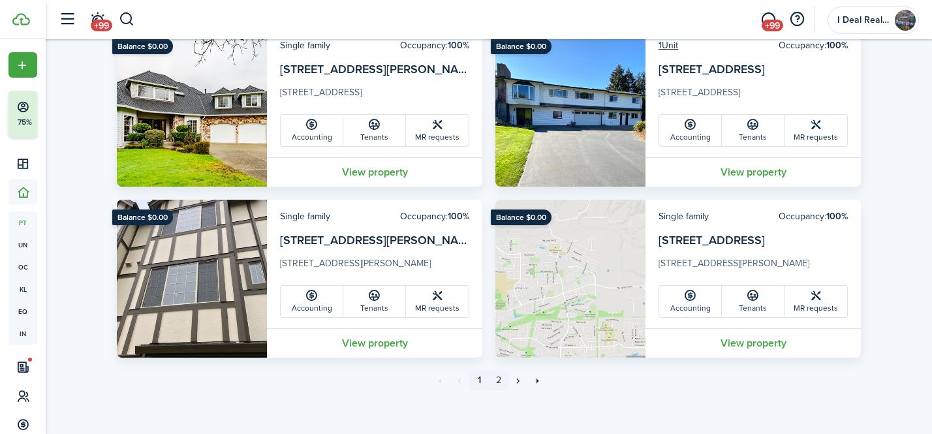
click at [499, 379] on link "2" at bounding box center [499, 381] width 20 height 20
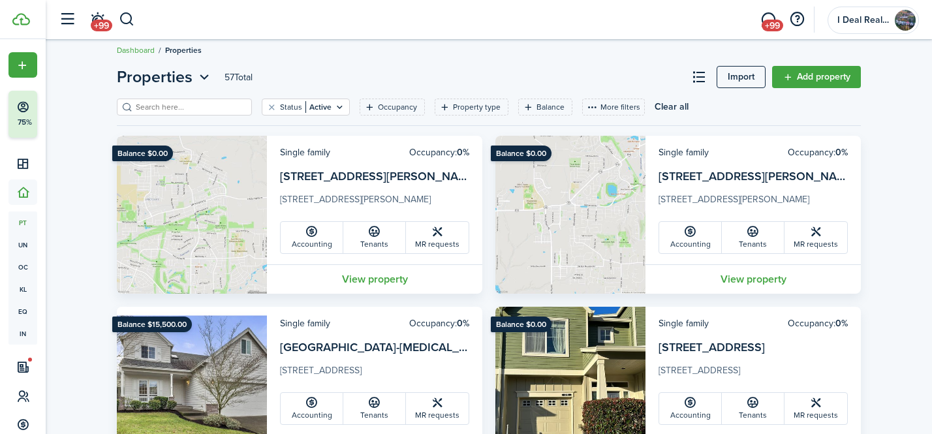
scroll to position [13, 0]
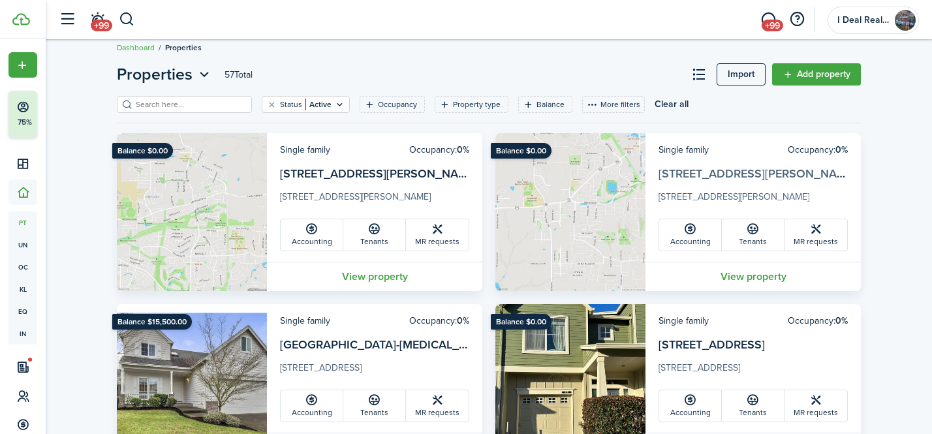
click at [756, 176] on link "[STREET_ADDRESS][PERSON_NAME] -Zhiqi" at bounding box center [774, 173] width 230 height 17
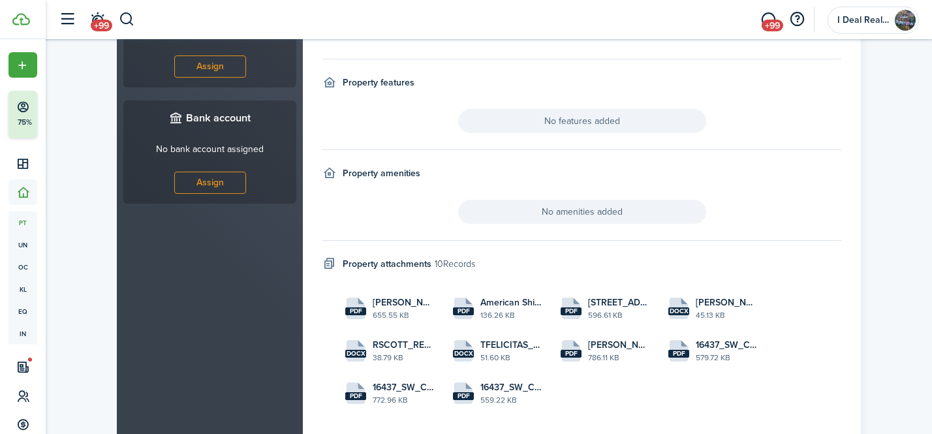
scroll to position [654, 0]
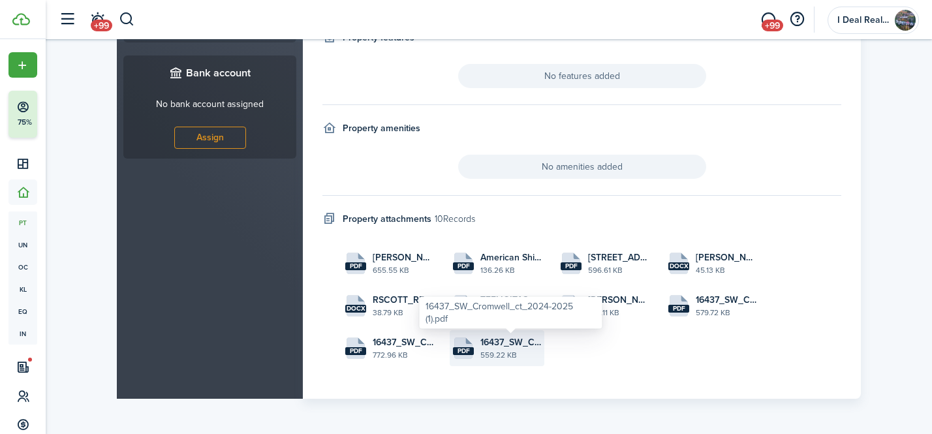
click at [493, 347] on span "16437_SW_Cromwell_ct_2024-2025 (1).pdf" at bounding box center [510, 342] width 61 height 14
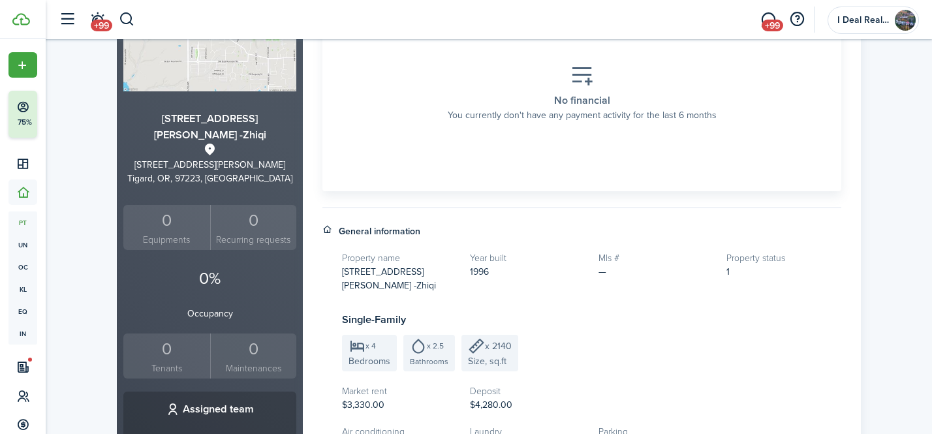
scroll to position [0, 0]
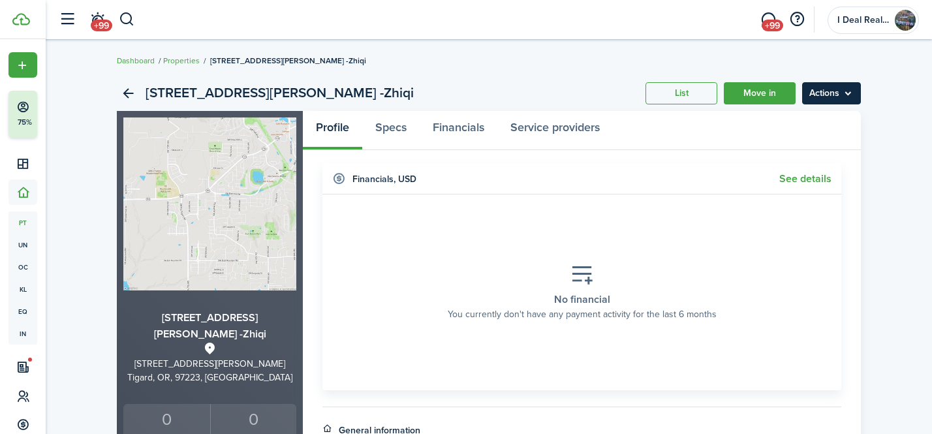
click at [832, 93] on menu-btn "Actions" at bounding box center [831, 93] width 59 height 22
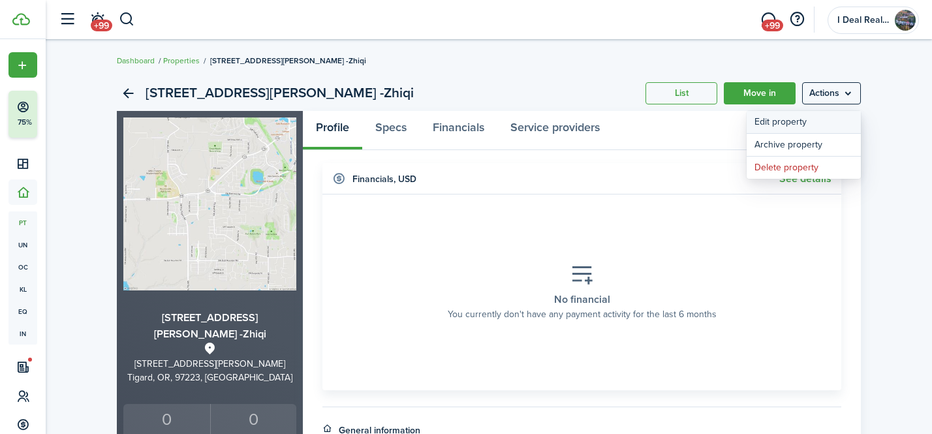
click at [786, 126] on link "Edit property" at bounding box center [804, 122] width 114 height 22
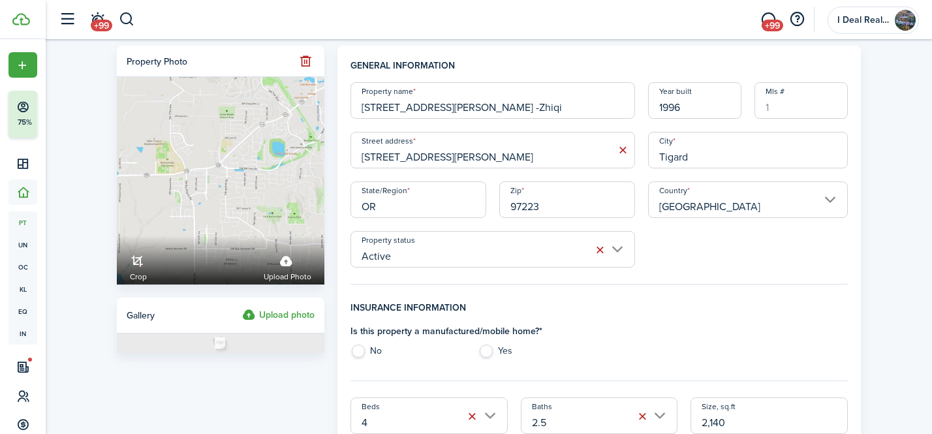
drag, startPoint x: 467, startPoint y: 108, endPoint x: 350, endPoint y: 104, distance: 116.9
click at [350, 104] on input "[STREET_ADDRESS][PERSON_NAME] -Zhiqi" at bounding box center [492, 100] width 285 height 37
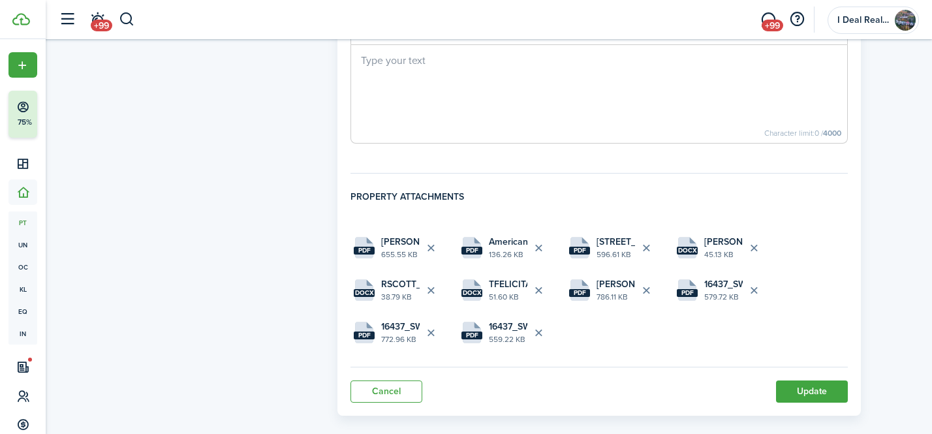
scroll to position [999, 0]
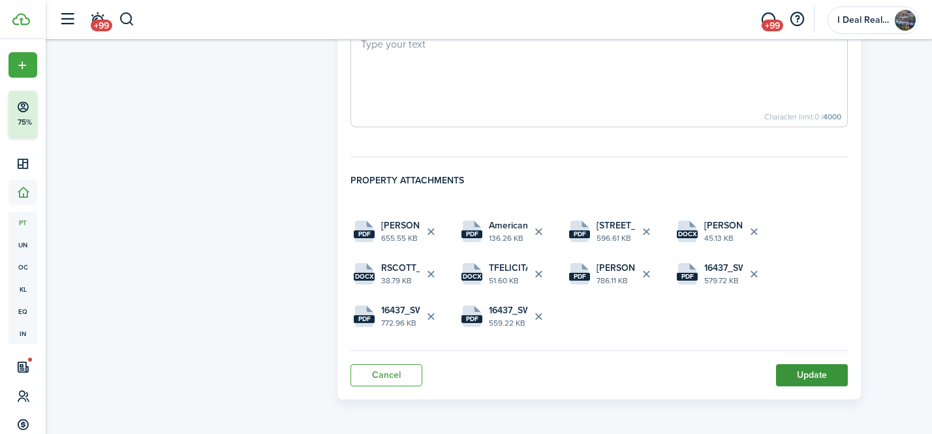
click at [805, 377] on button "Update" at bounding box center [812, 375] width 72 height 22
click at [806, 371] on button "Update" at bounding box center [812, 375] width 72 height 22
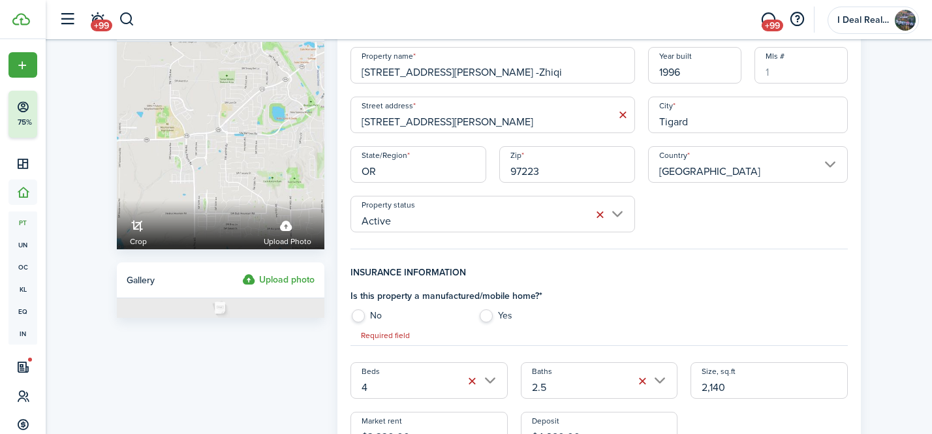
scroll to position [0, 0]
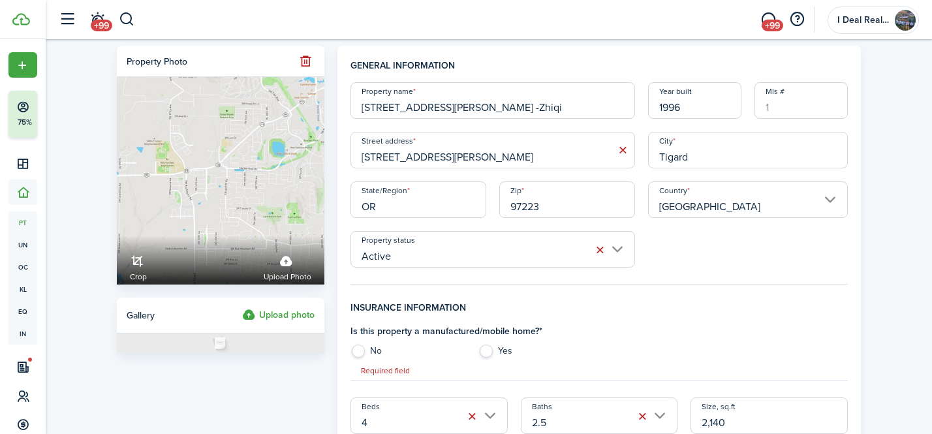
click at [360, 352] on label "No" at bounding box center [407, 355] width 114 height 20
radio input "true"
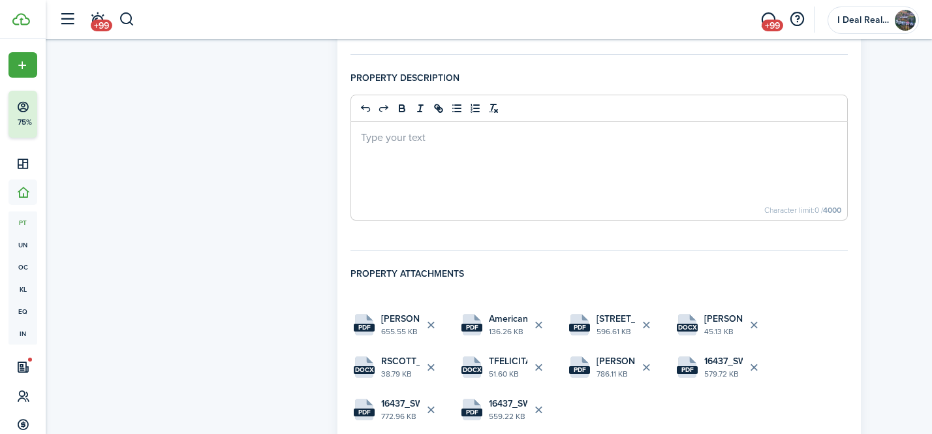
scroll to position [999, 0]
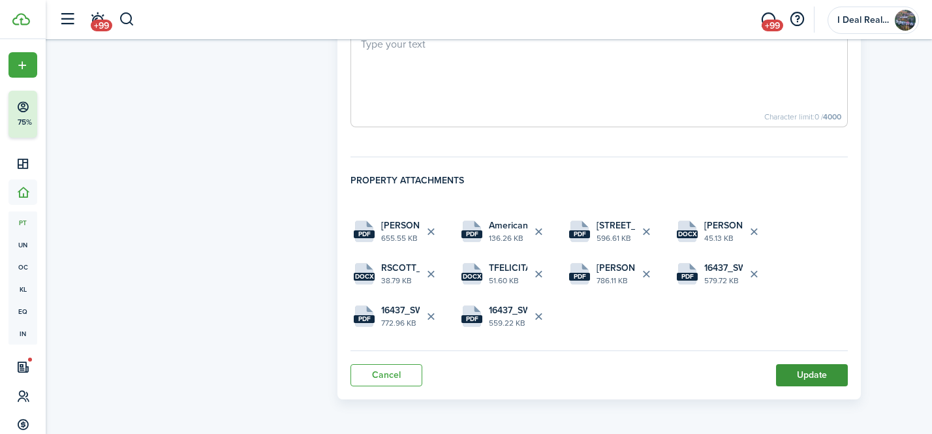
click at [833, 375] on button "Update" at bounding box center [812, 375] width 72 height 22
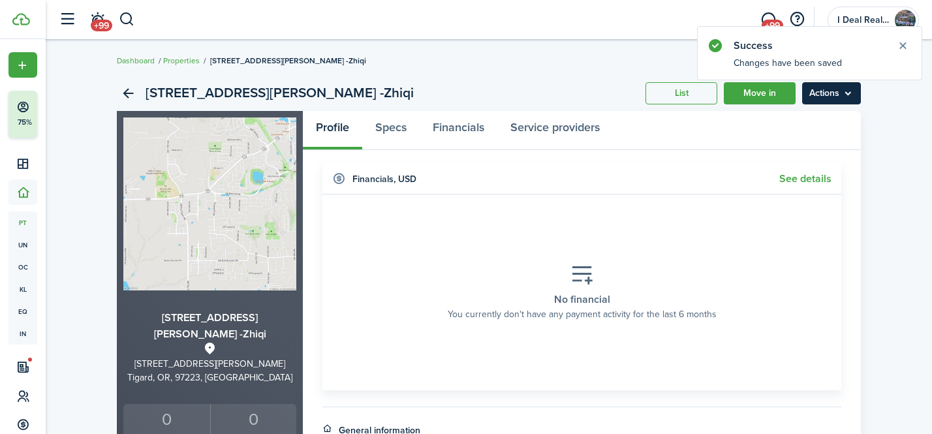
click at [828, 91] on menu-btn "Actions" at bounding box center [831, 93] width 59 height 22
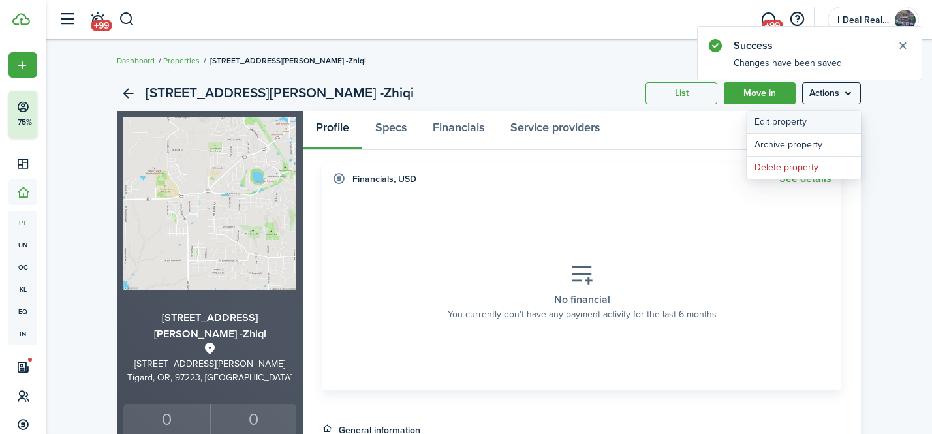
click at [814, 116] on link "Edit property" at bounding box center [804, 122] width 114 height 22
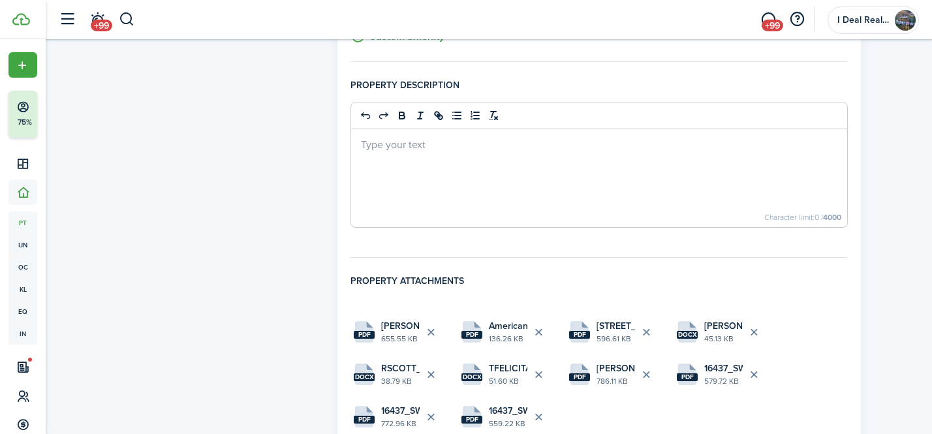
scroll to position [999, 0]
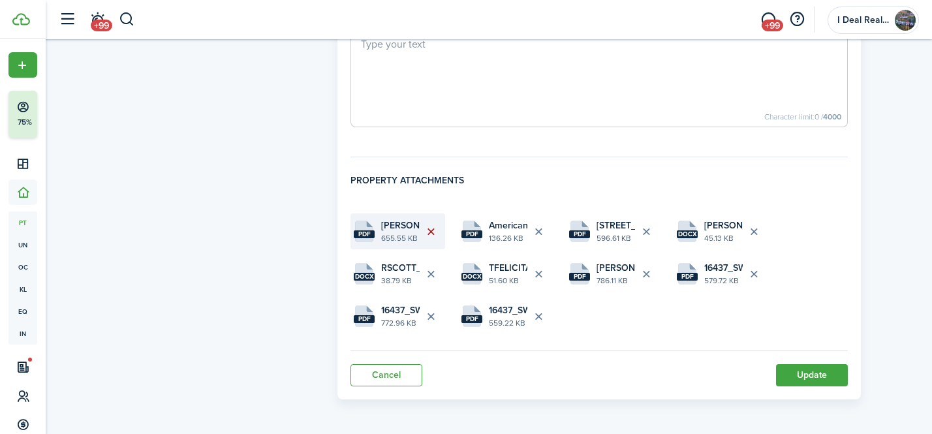
click at [431, 226] on button "Delete file" at bounding box center [431, 232] width 22 height 22
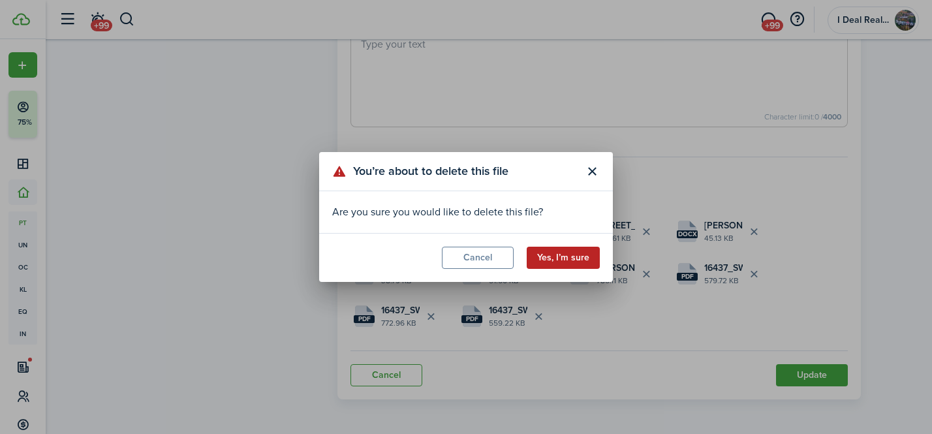
click at [559, 258] on button "Yes, I’m sure" at bounding box center [563, 258] width 73 height 22
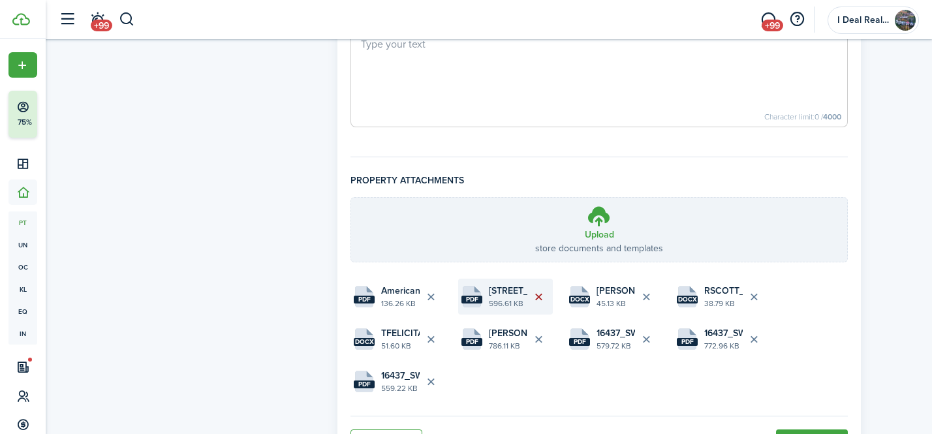
click at [537, 294] on button "Delete file" at bounding box center [538, 297] width 22 height 22
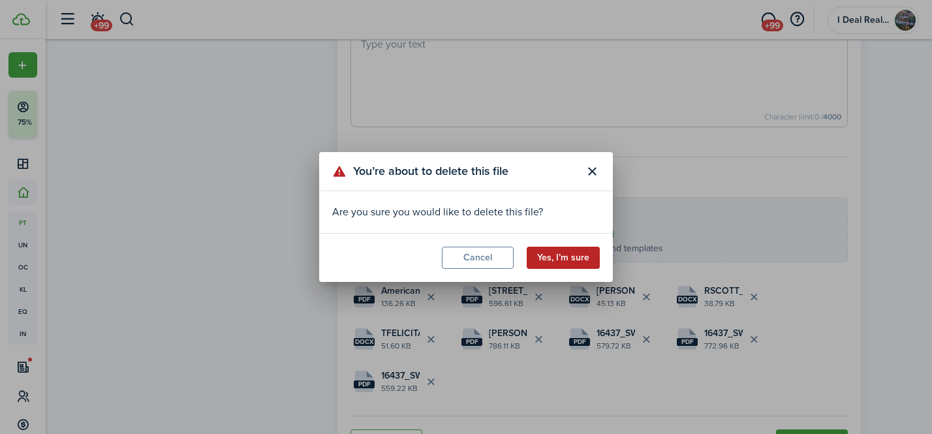
click at [563, 262] on button "Yes, I’m sure" at bounding box center [563, 258] width 73 height 22
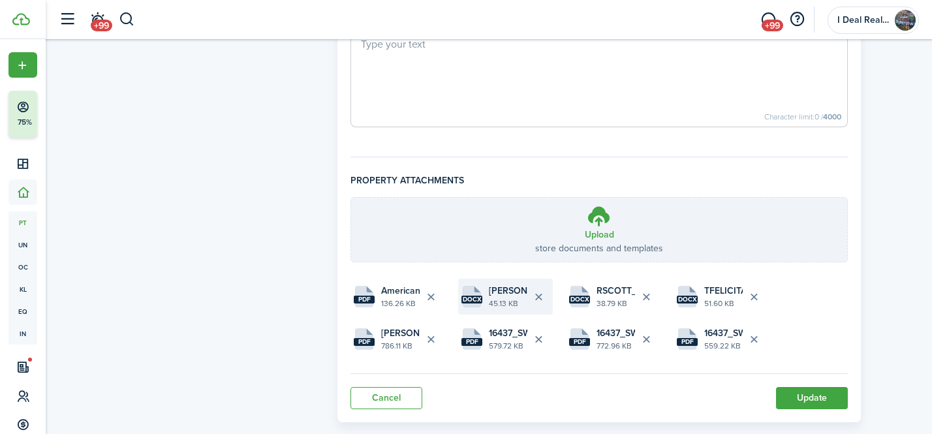
drag, startPoint x: 649, startPoint y: 294, endPoint x: 497, endPoint y: 297, distance: 152.1
click at [499, 296] on upload-file-list "pdf American Shield.pdf 136.26 KB docx [PERSON_NAME].[PERSON_NAME].[DATE].docx …" at bounding box center [598, 318] width 497 height 78
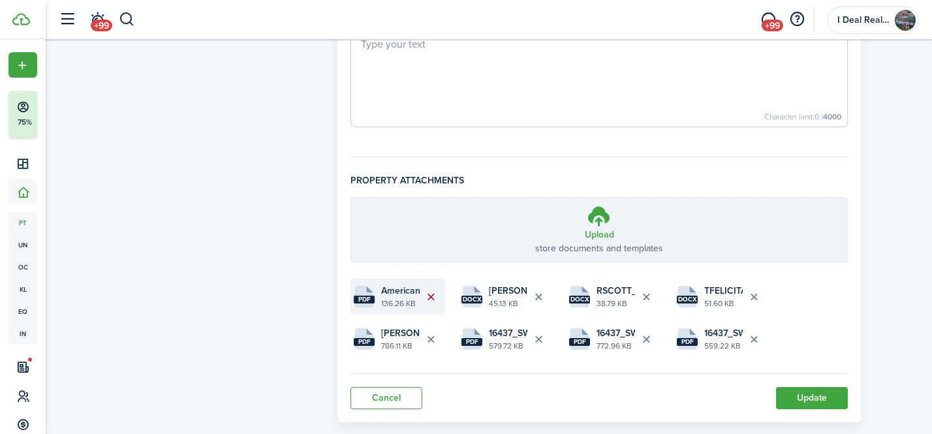
click at [440, 293] on button "Delete file" at bounding box center [431, 297] width 22 height 22
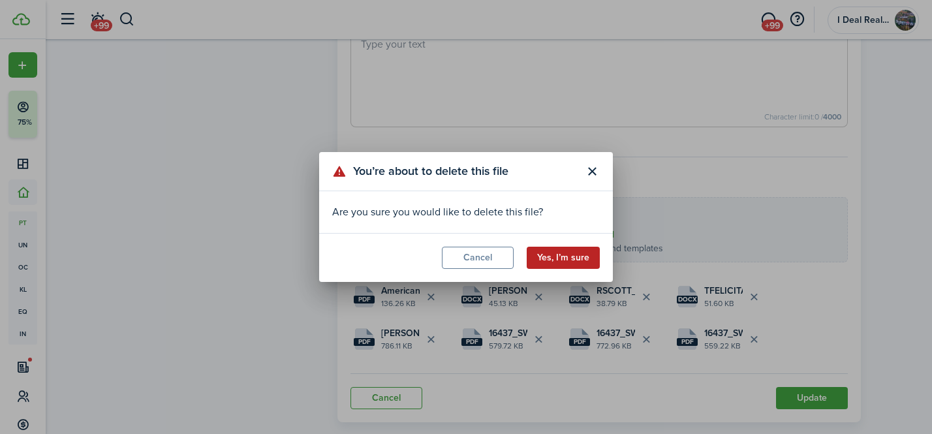
click at [568, 262] on button "Yes, I’m sure" at bounding box center [563, 258] width 73 height 22
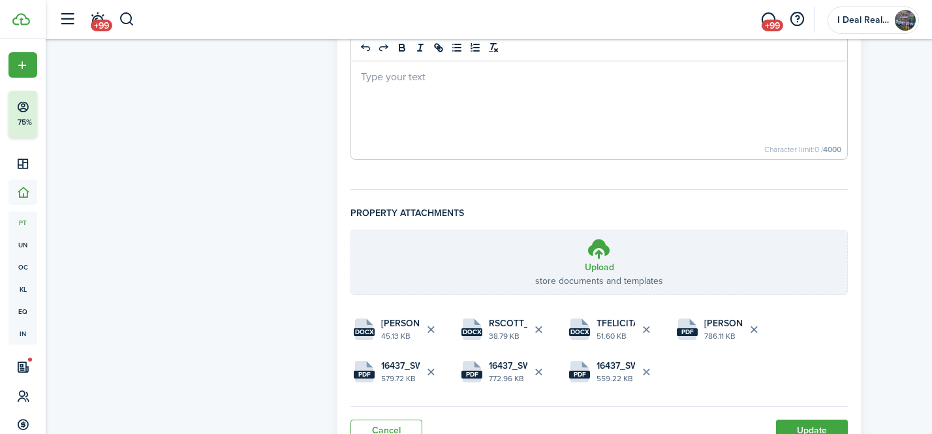
scroll to position [968, 0]
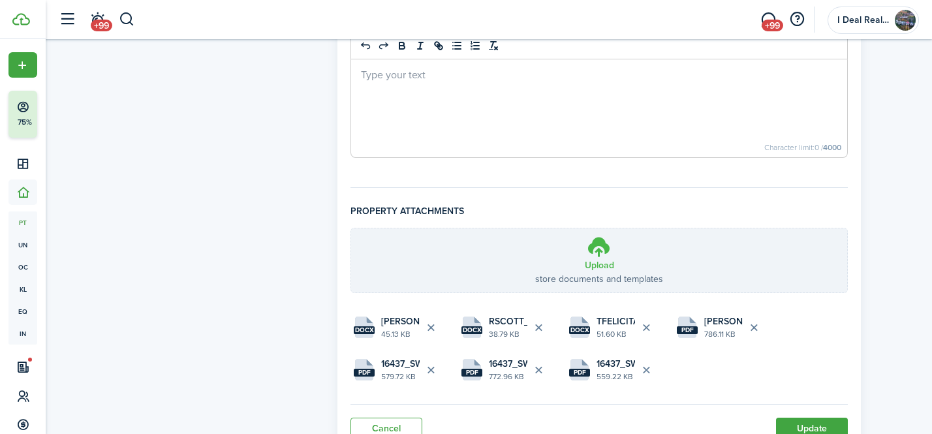
click at [611, 259] on h3 "Upload" at bounding box center [599, 265] width 29 height 14
click at [351, 228] on input "Upload store documents and templates Choose file" at bounding box center [351, 228] width 0 height 0
click at [603, 253] on icon at bounding box center [599, 245] width 25 height 23
click at [351, 228] on input "Upload store documents and templates Choose file" at bounding box center [351, 228] width 0 height 0
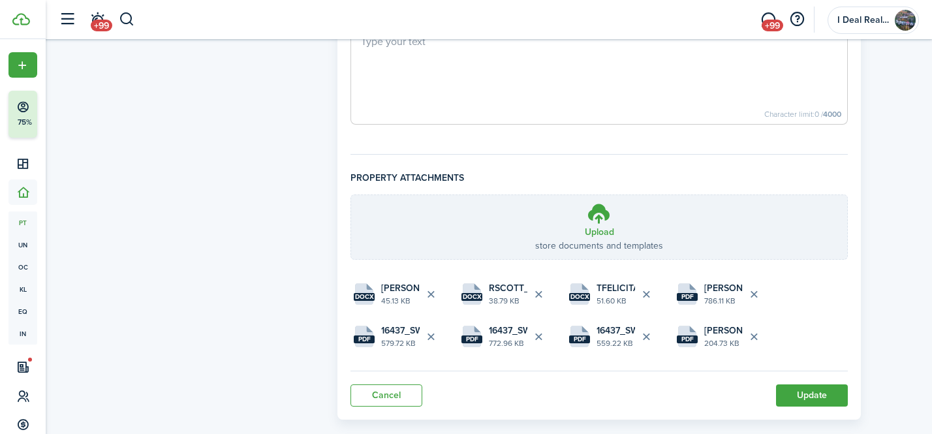
scroll to position [1021, 0]
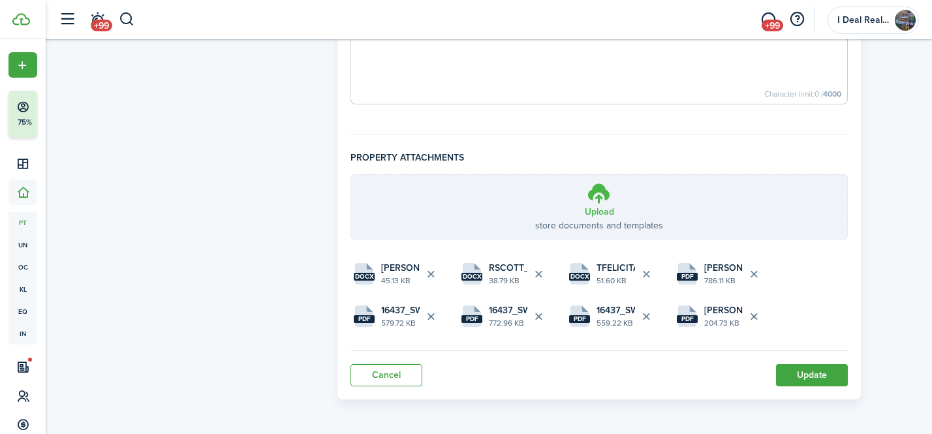
click at [597, 189] on icon at bounding box center [599, 192] width 25 height 23
click at [351, 175] on input "Upload store documents and templates Choose file" at bounding box center [351, 175] width 0 height 0
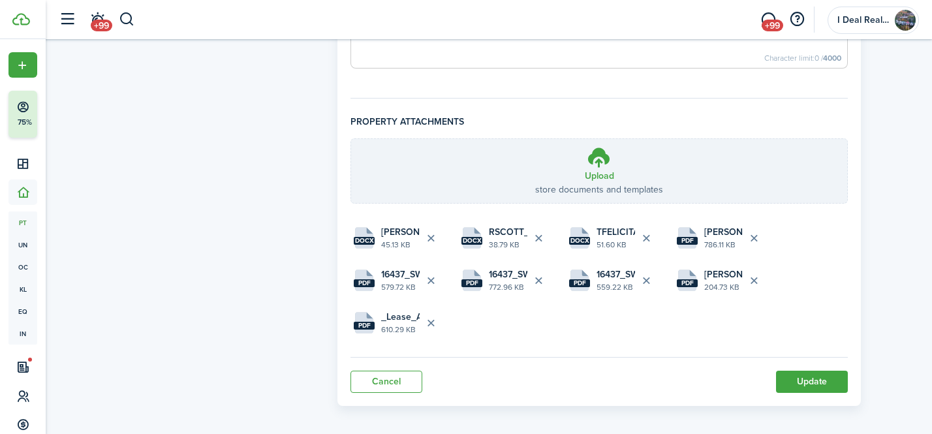
scroll to position [1064, 0]
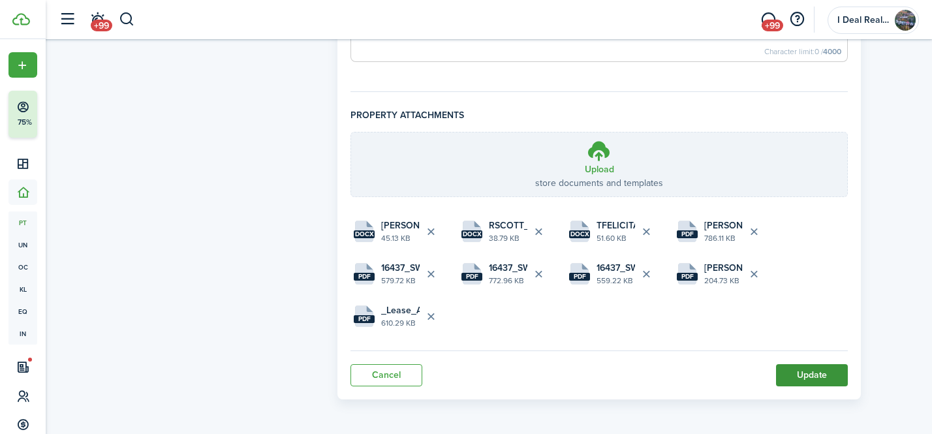
click at [814, 368] on button "Update" at bounding box center [812, 375] width 72 height 22
